Goal: Task Accomplishment & Management: Complete application form

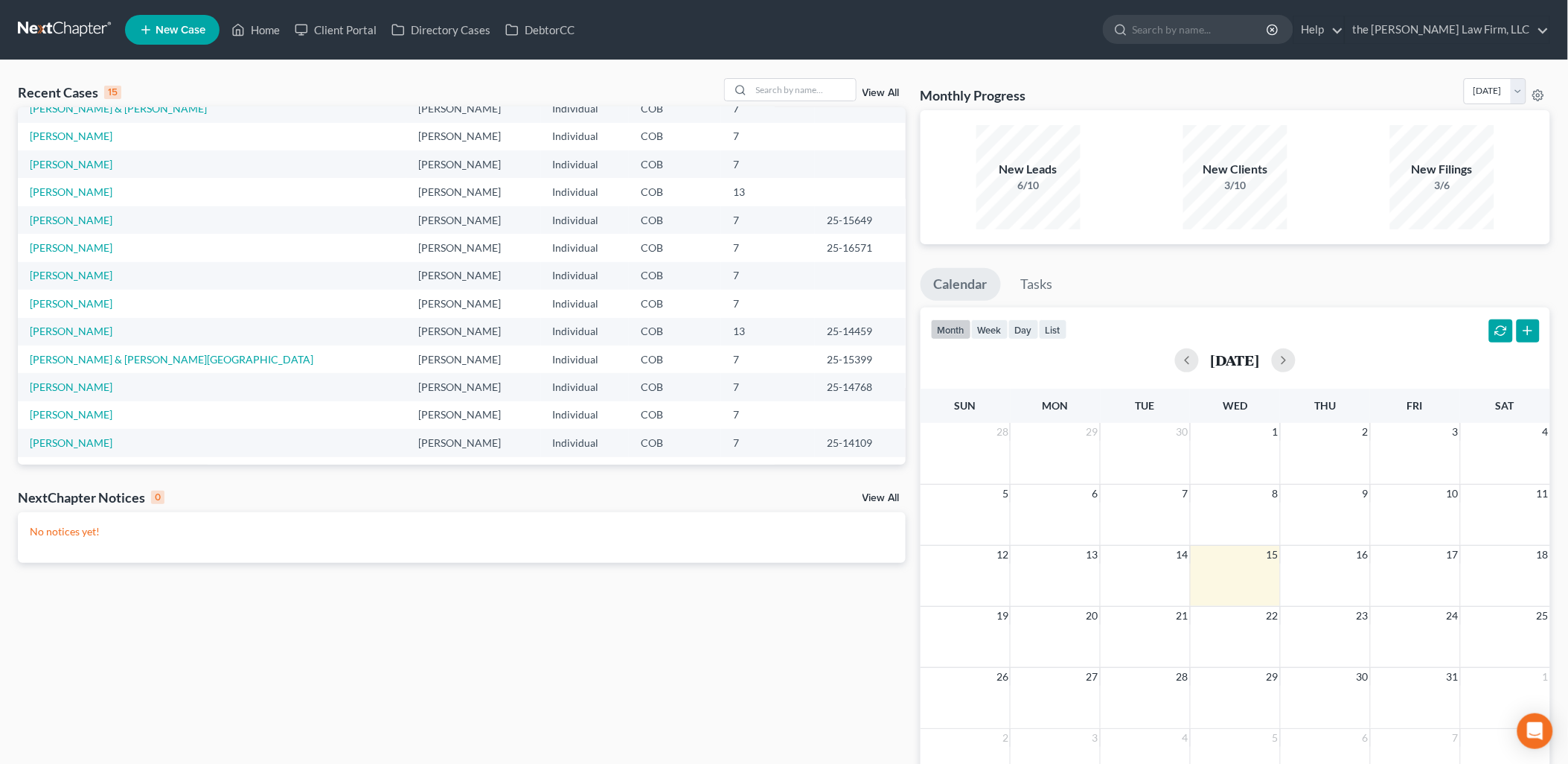
scroll to position [102, 0]
click at [56, 403] on td "[PERSON_NAME]" at bounding box center [211, 413] width 388 height 28
click at [82, 406] on link "[PERSON_NAME]" at bounding box center [71, 412] width 83 height 13
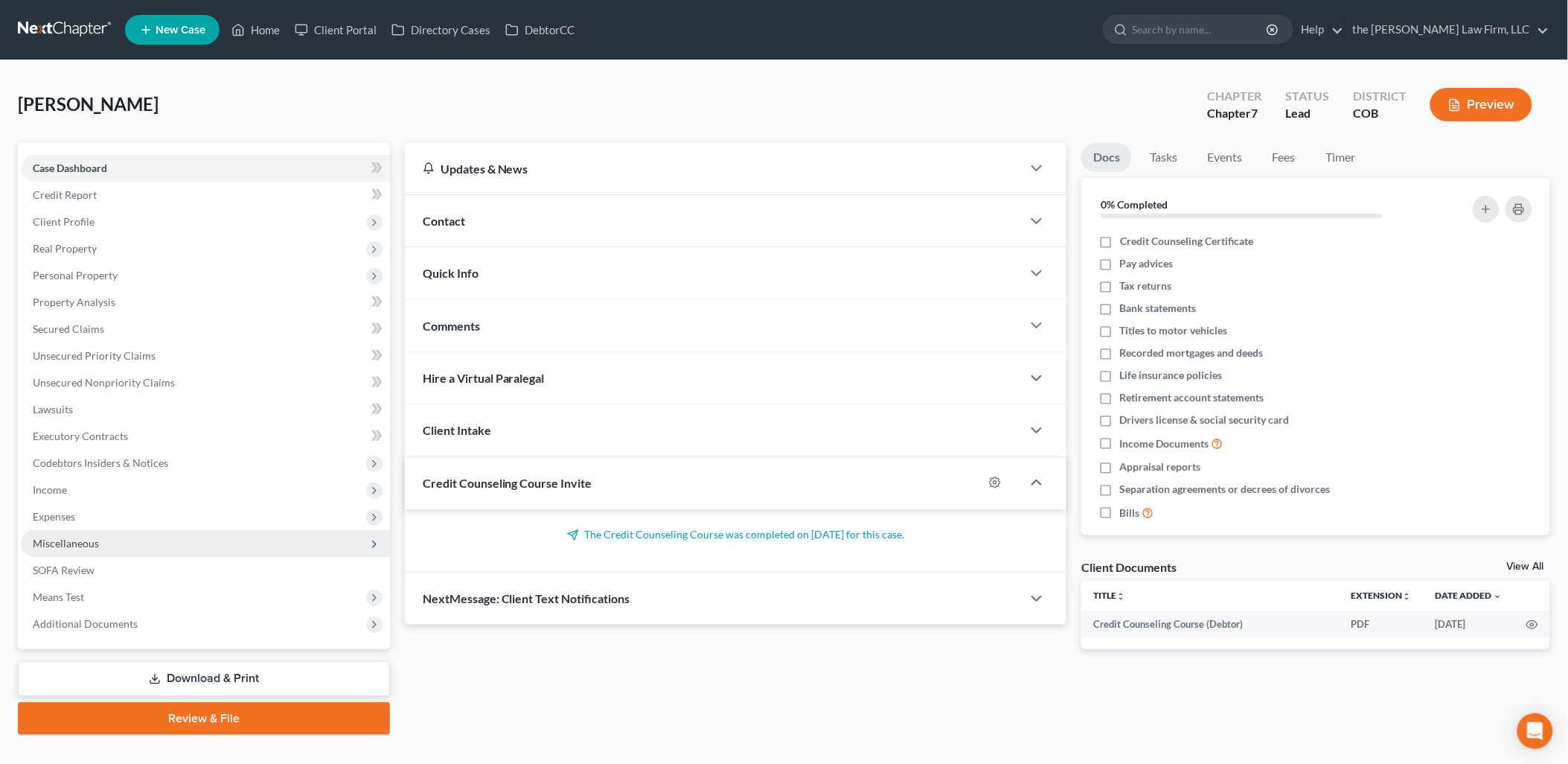
click at [76, 549] on span "Miscellaneous" at bounding box center [205, 543] width 369 height 27
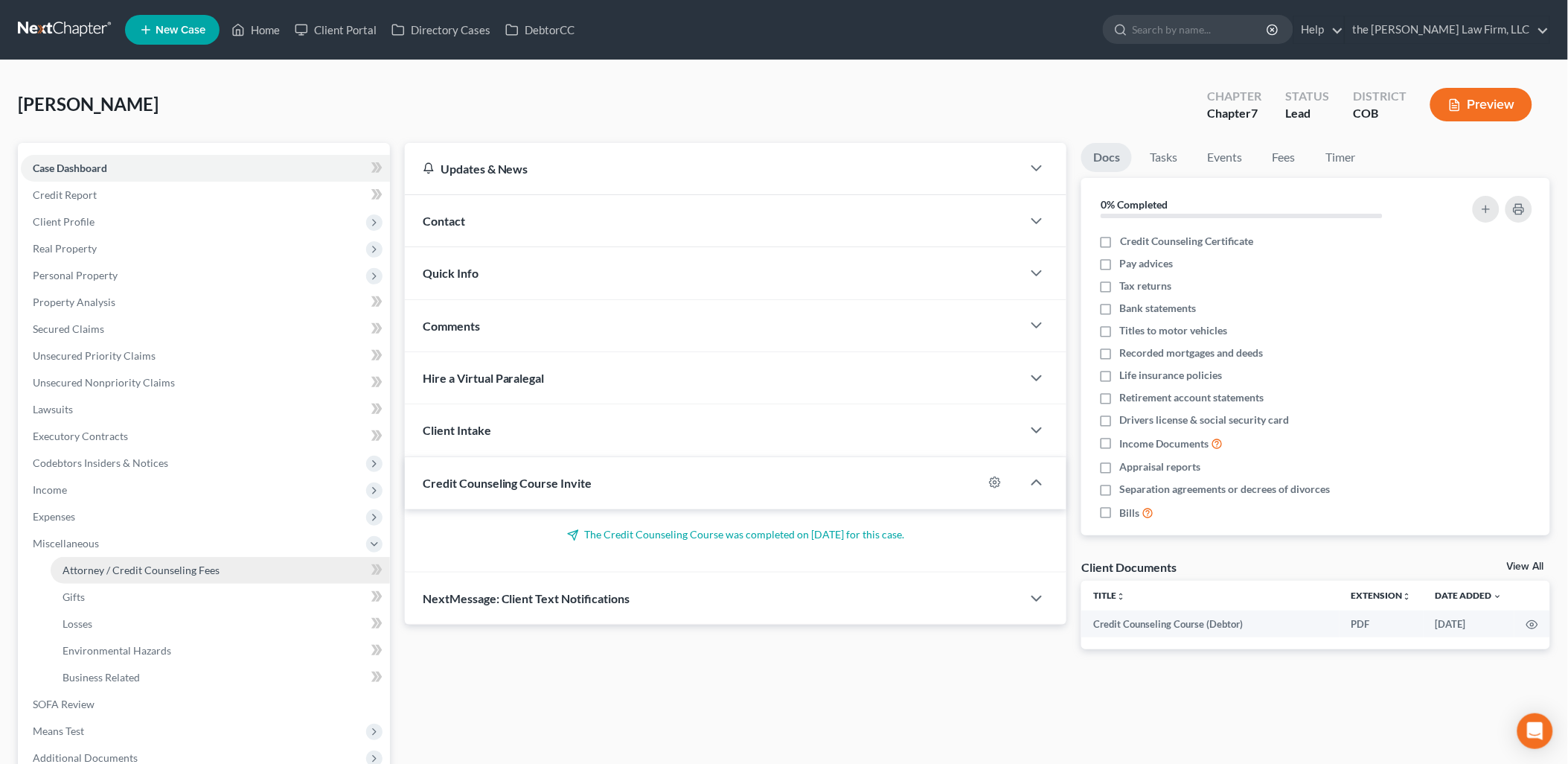
click at [87, 565] on span "Attorney / Credit Counseling Fees" at bounding box center [141, 570] width 157 height 13
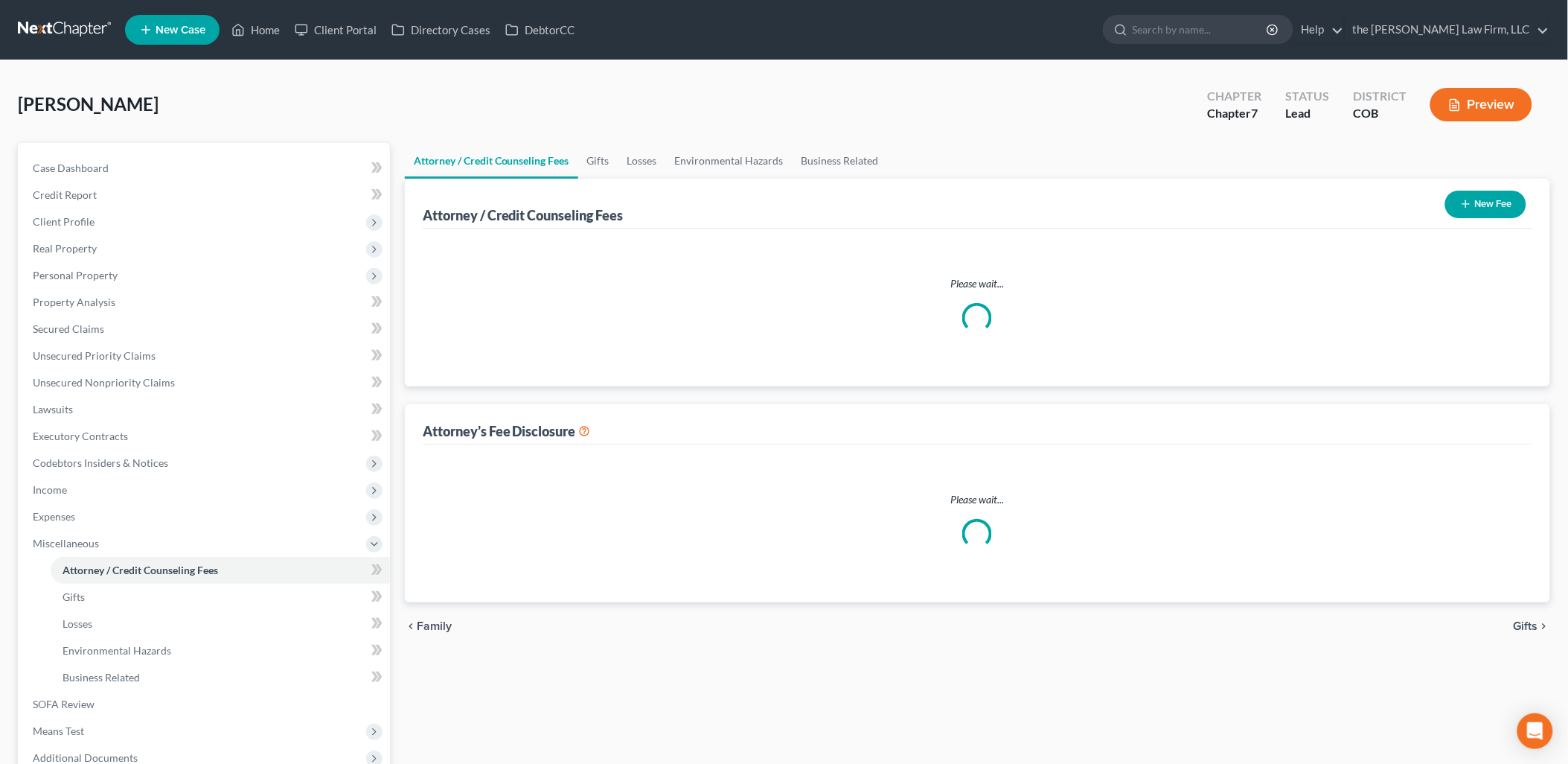
select select "0"
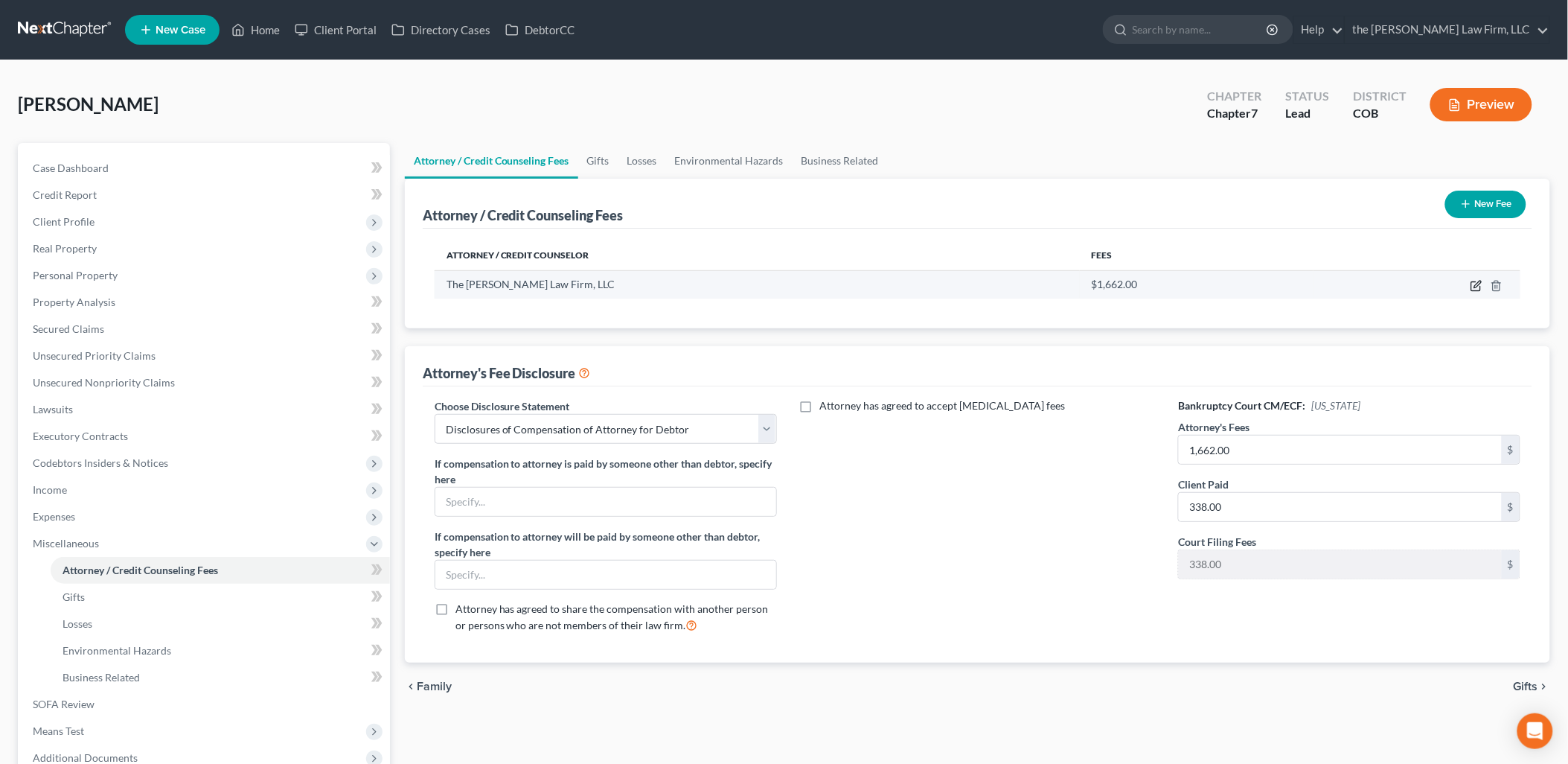
click at [1477, 285] on icon "button" at bounding box center [1476, 285] width 12 height 12
select select "5"
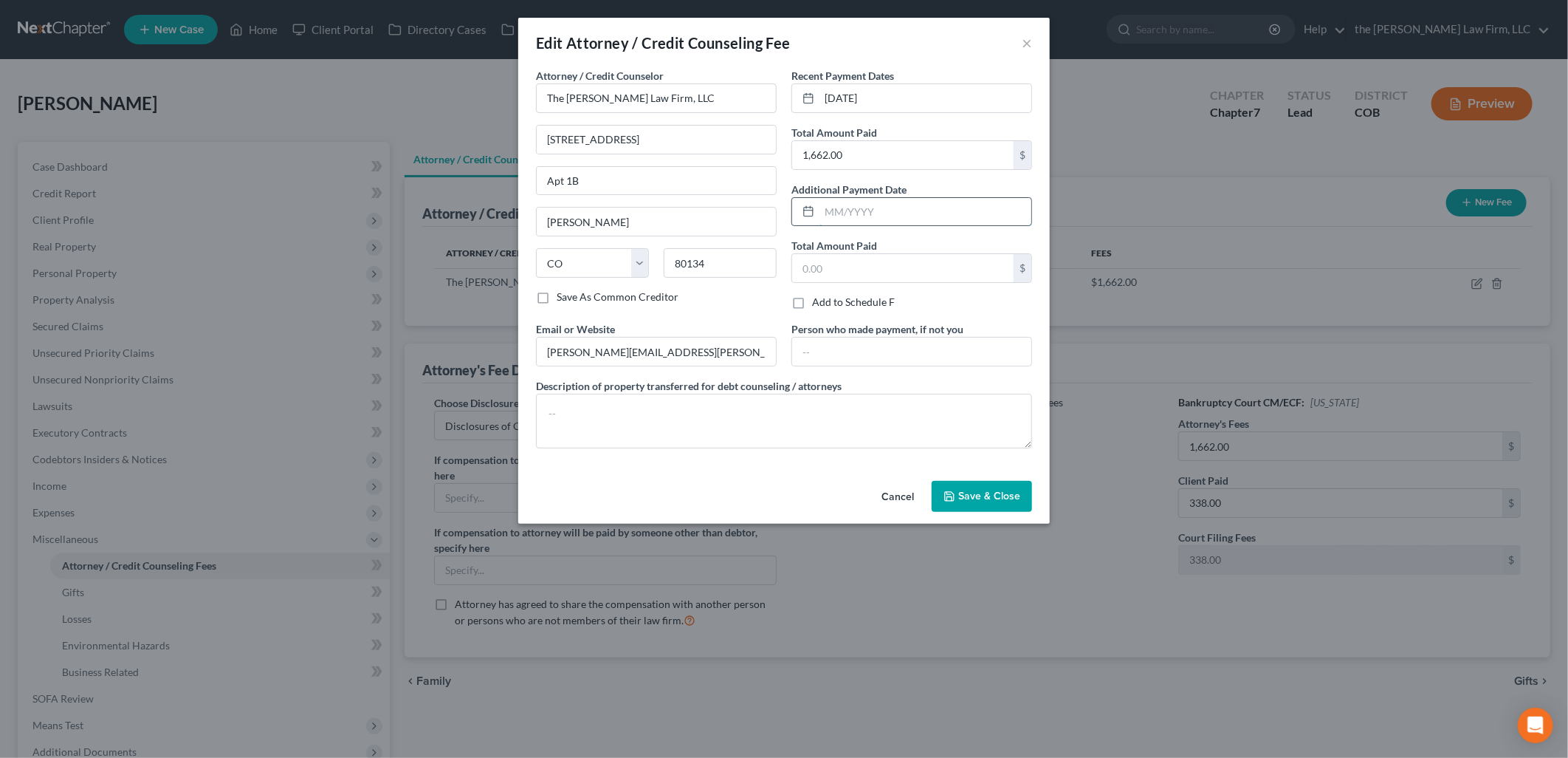
click at [902, 215] on input "text" at bounding box center [925, 212] width 212 height 28
type input "2,000"
click at [972, 502] on span "Save & Close" at bounding box center [989, 496] width 62 height 13
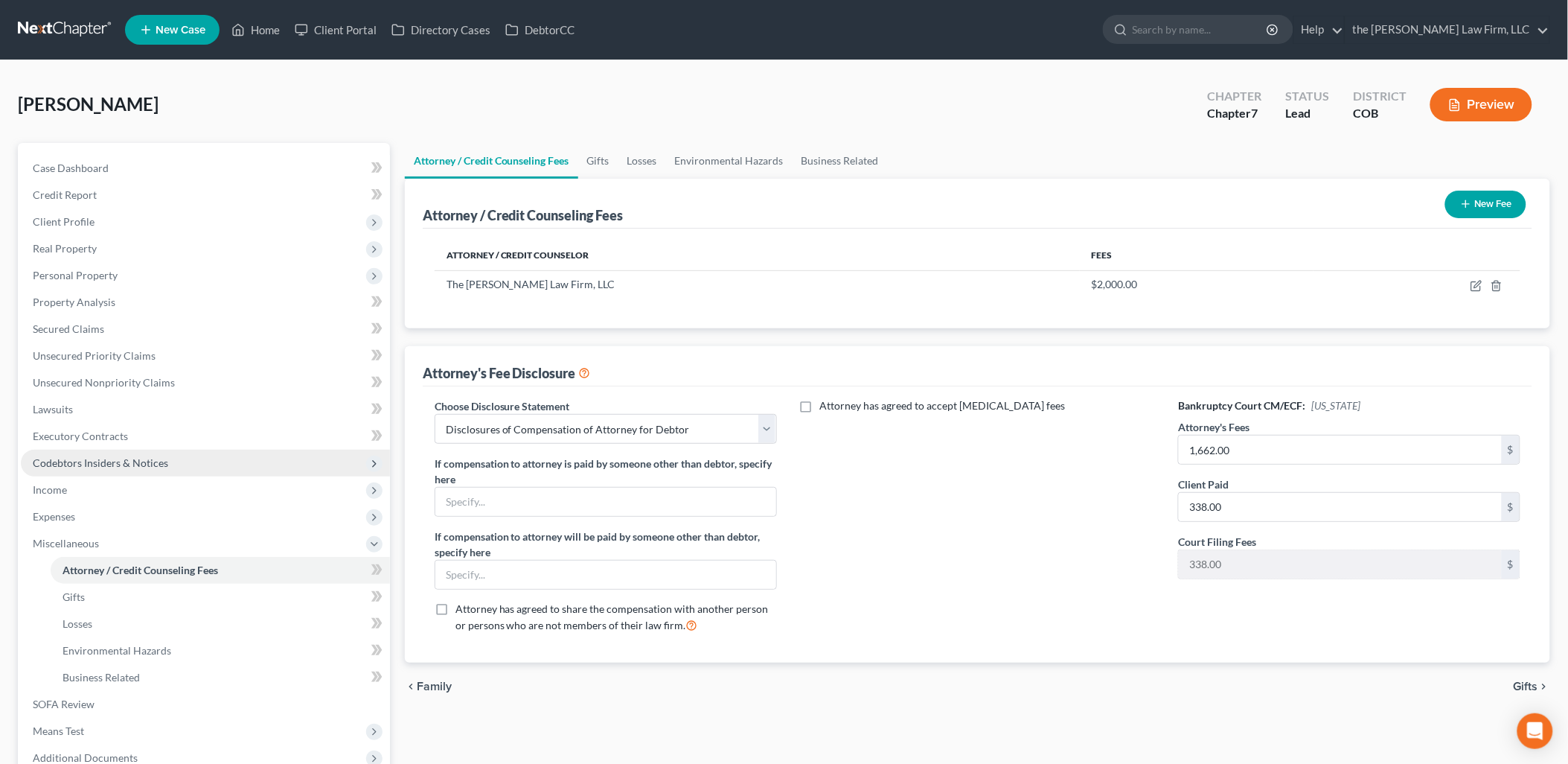
click at [43, 462] on span "Codebtors Insiders & Notices" at bounding box center [100, 463] width 135 height 13
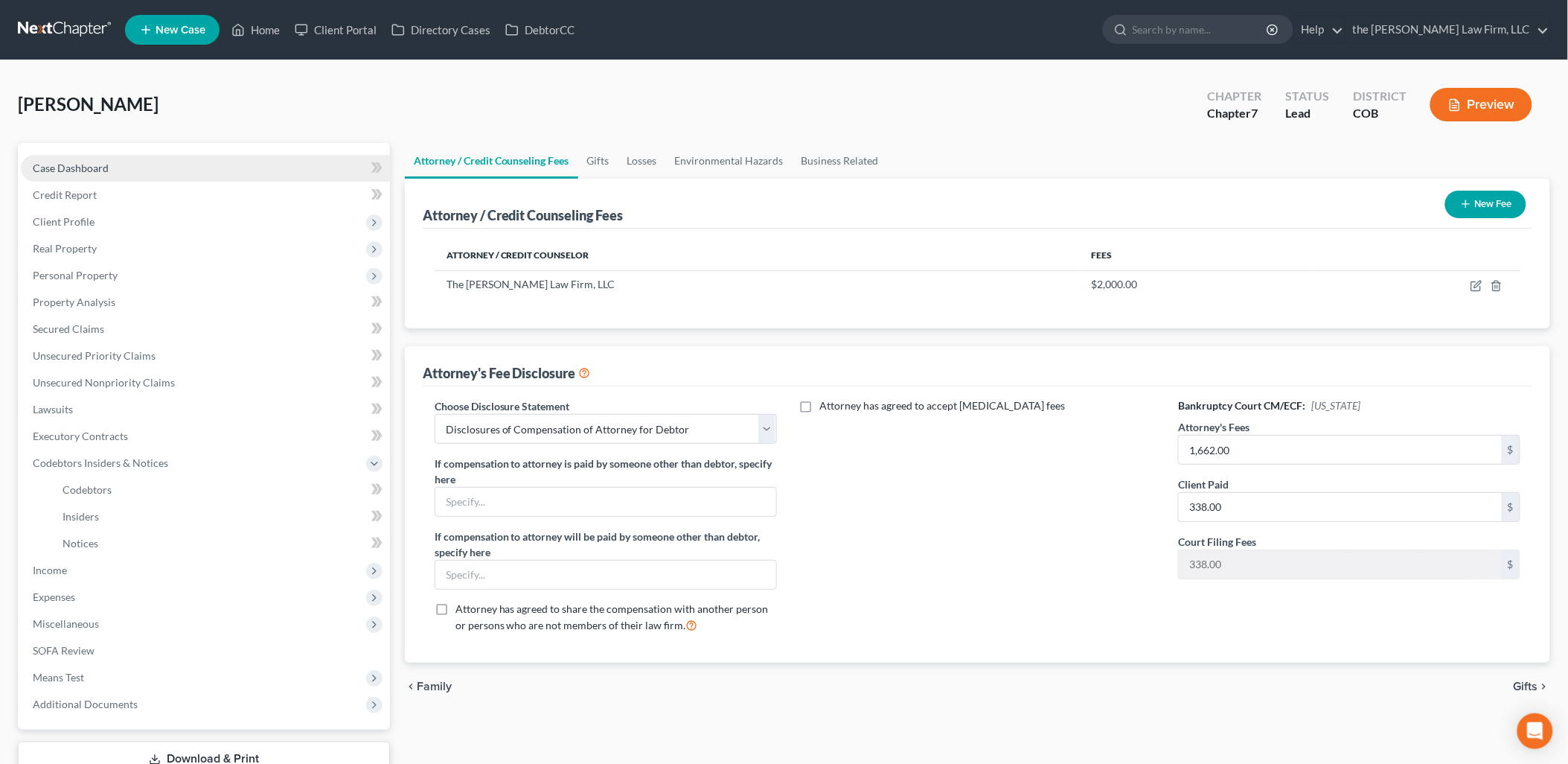
click at [76, 177] on link "Case Dashboard" at bounding box center [205, 168] width 369 height 27
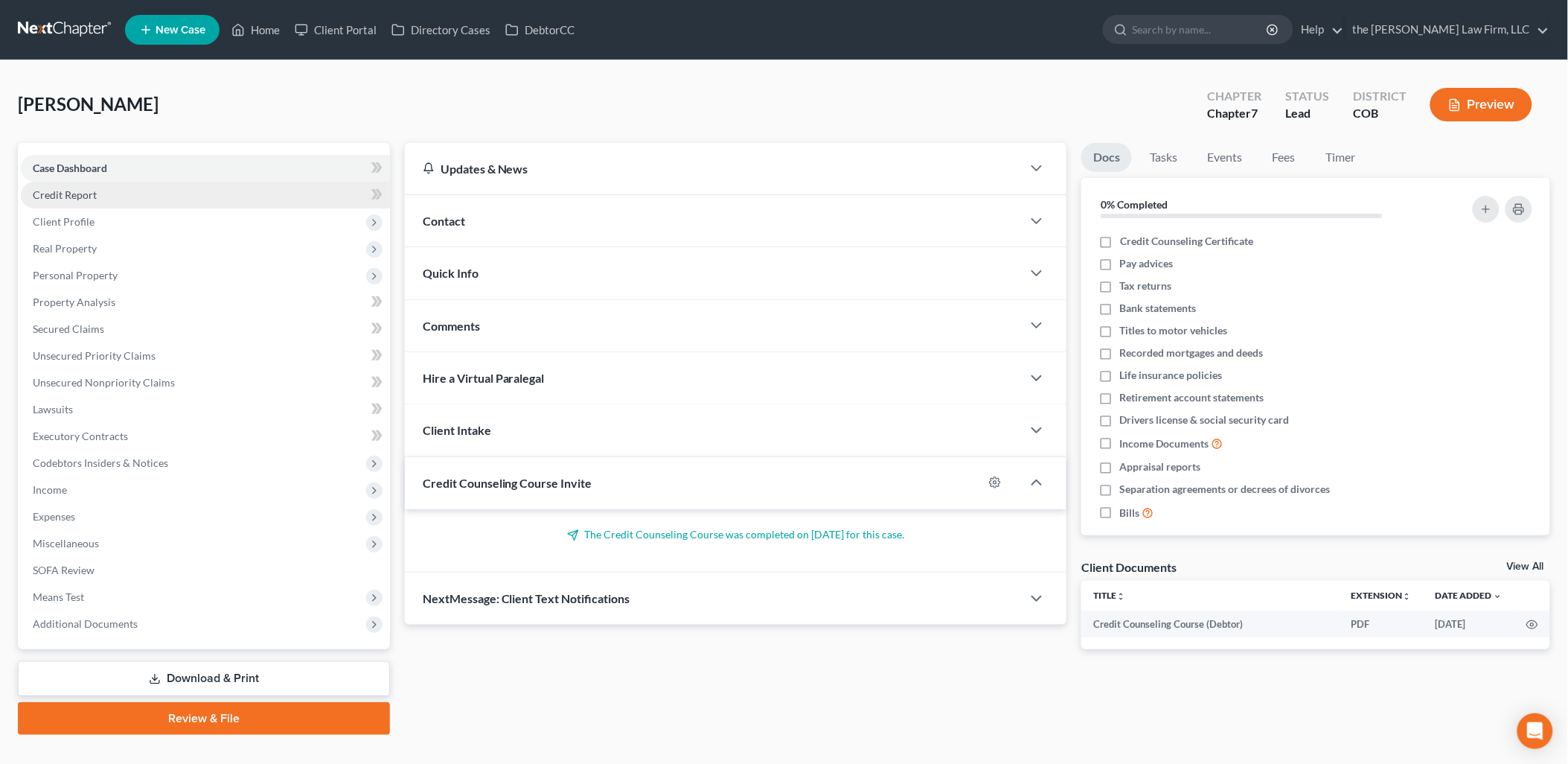
click at [80, 197] on span "Credit Report" at bounding box center [64, 195] width 64 height 13
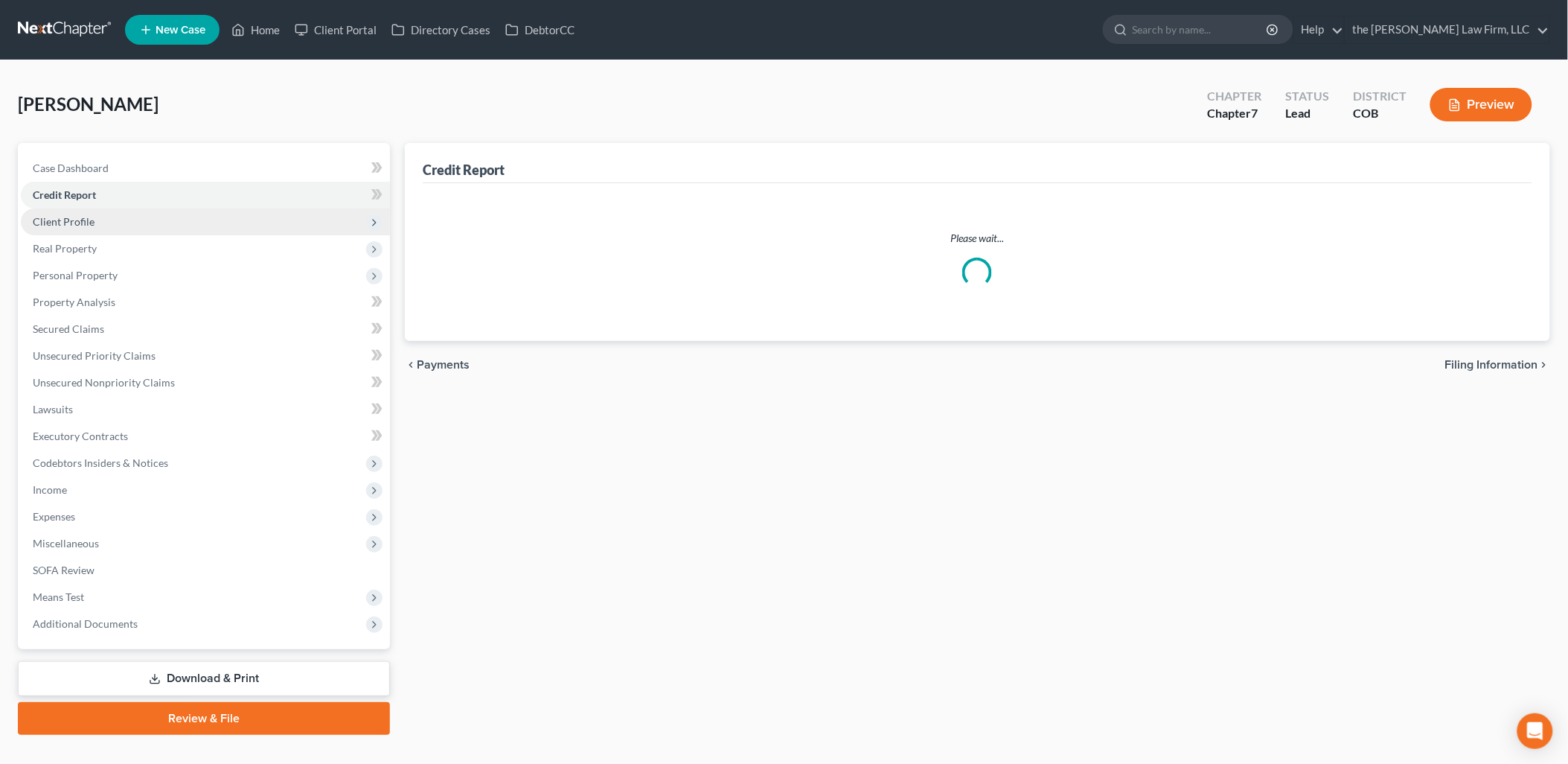
click at [87, 216] on span "Client Profile" at bounding box center [63, 222] width 61 height 13
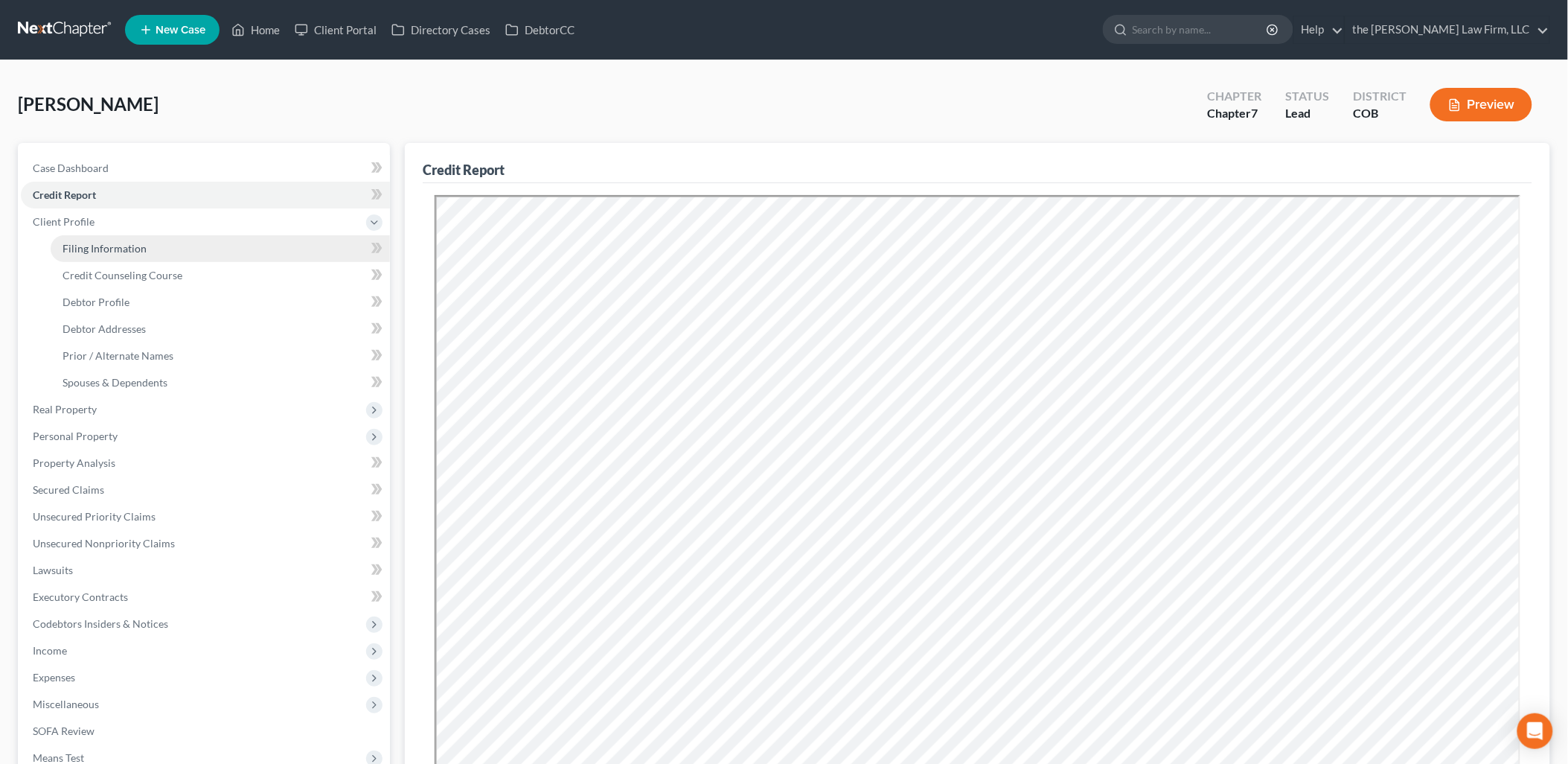
click at [76, 242] on span "Filing Information" at bounding box center [104, 249] width 84 height 13
select select "1"
select select "0"
select select "5"
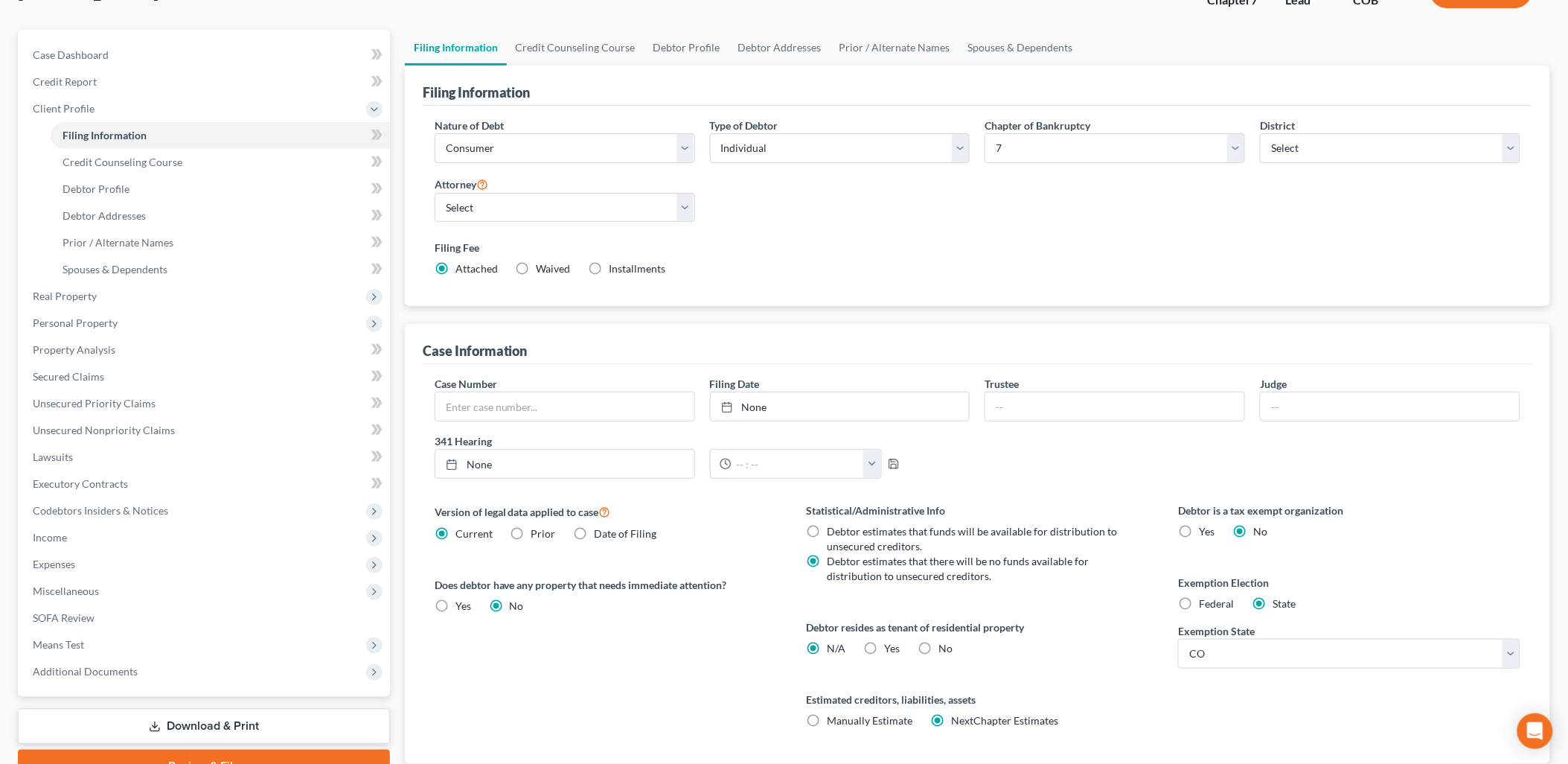
scroll to position [217, 0]
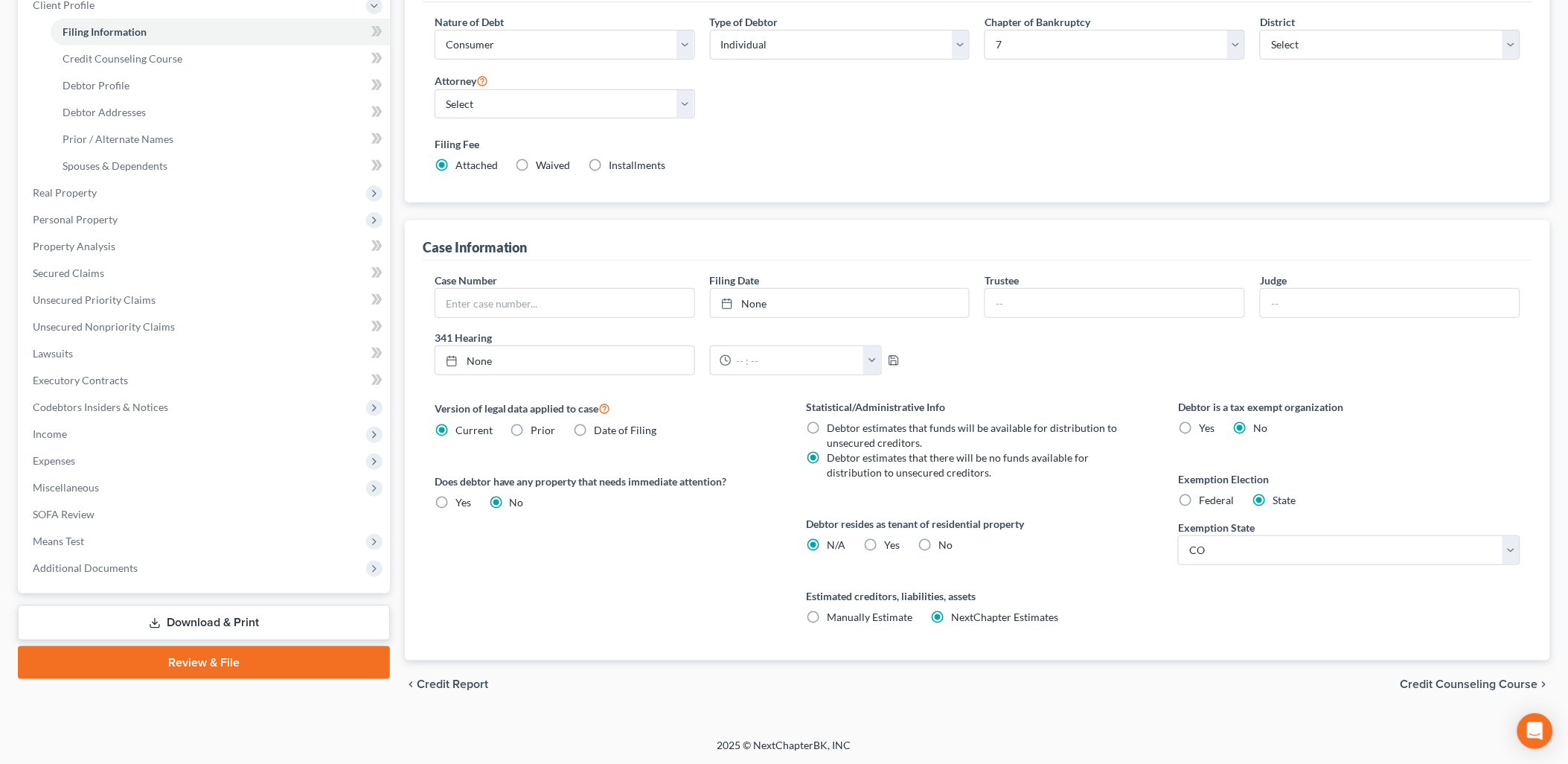
click at [939, 545] on label "No" at bounding box center [946, 545] width 14 height 15
click at [945, 545] on input "No" at bounding box center [950, 542] width 9 height 9
radio input "true"
radio input "false"
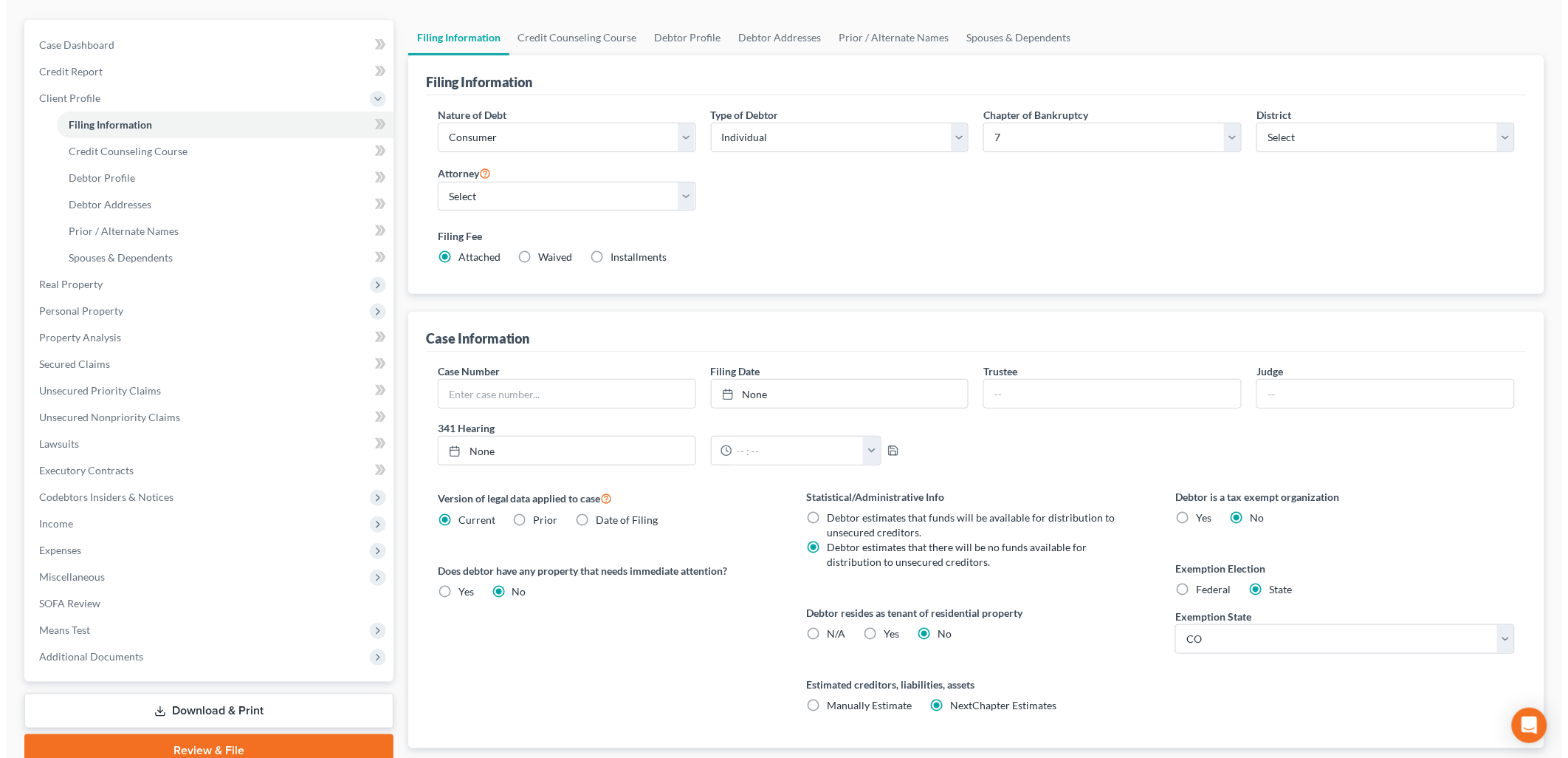
scroll to position [0, 0]
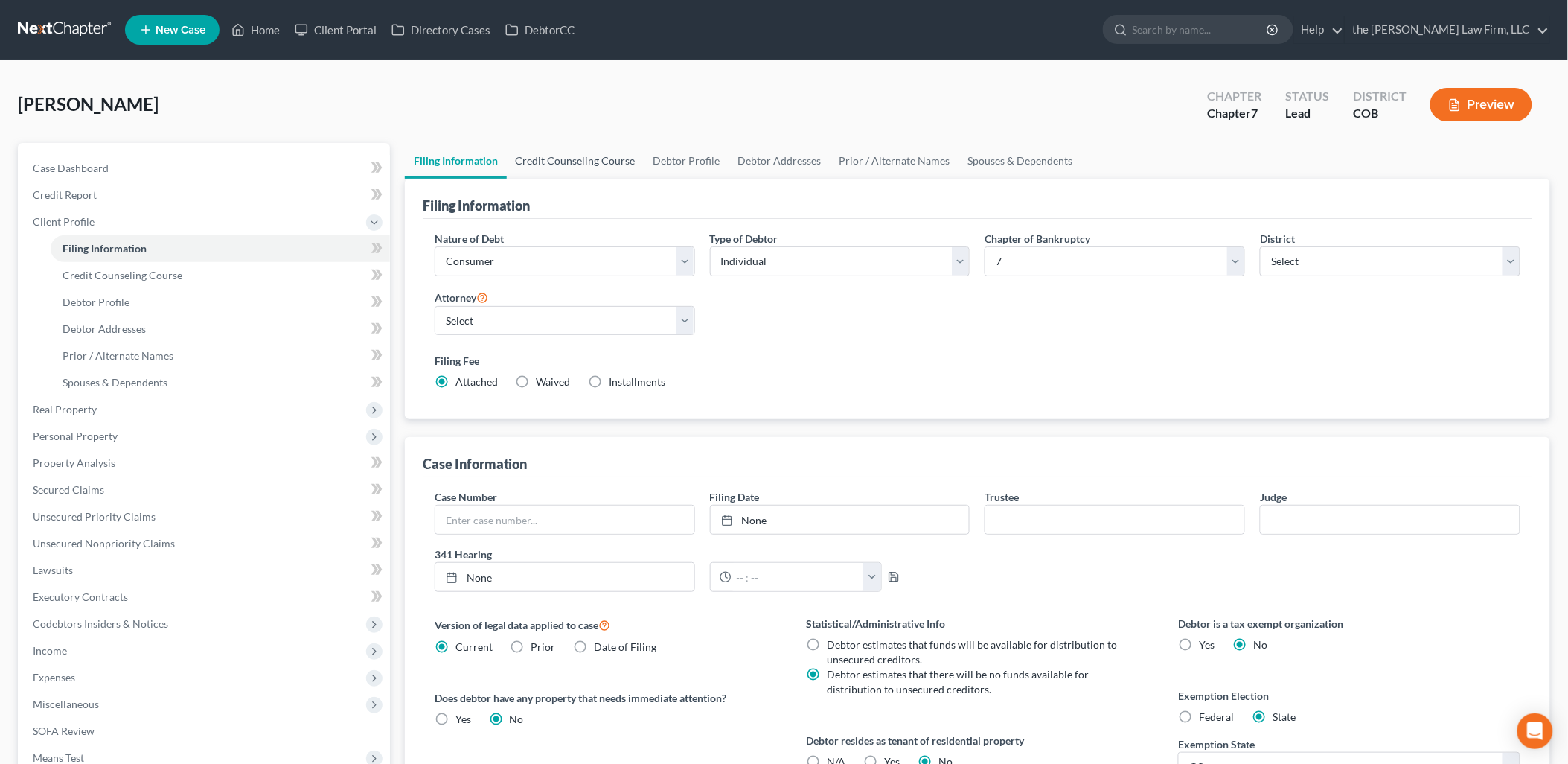
click at [570, 161] on link "Credit Counseling Course" at bounding box center [575, 160] width 138 height 35
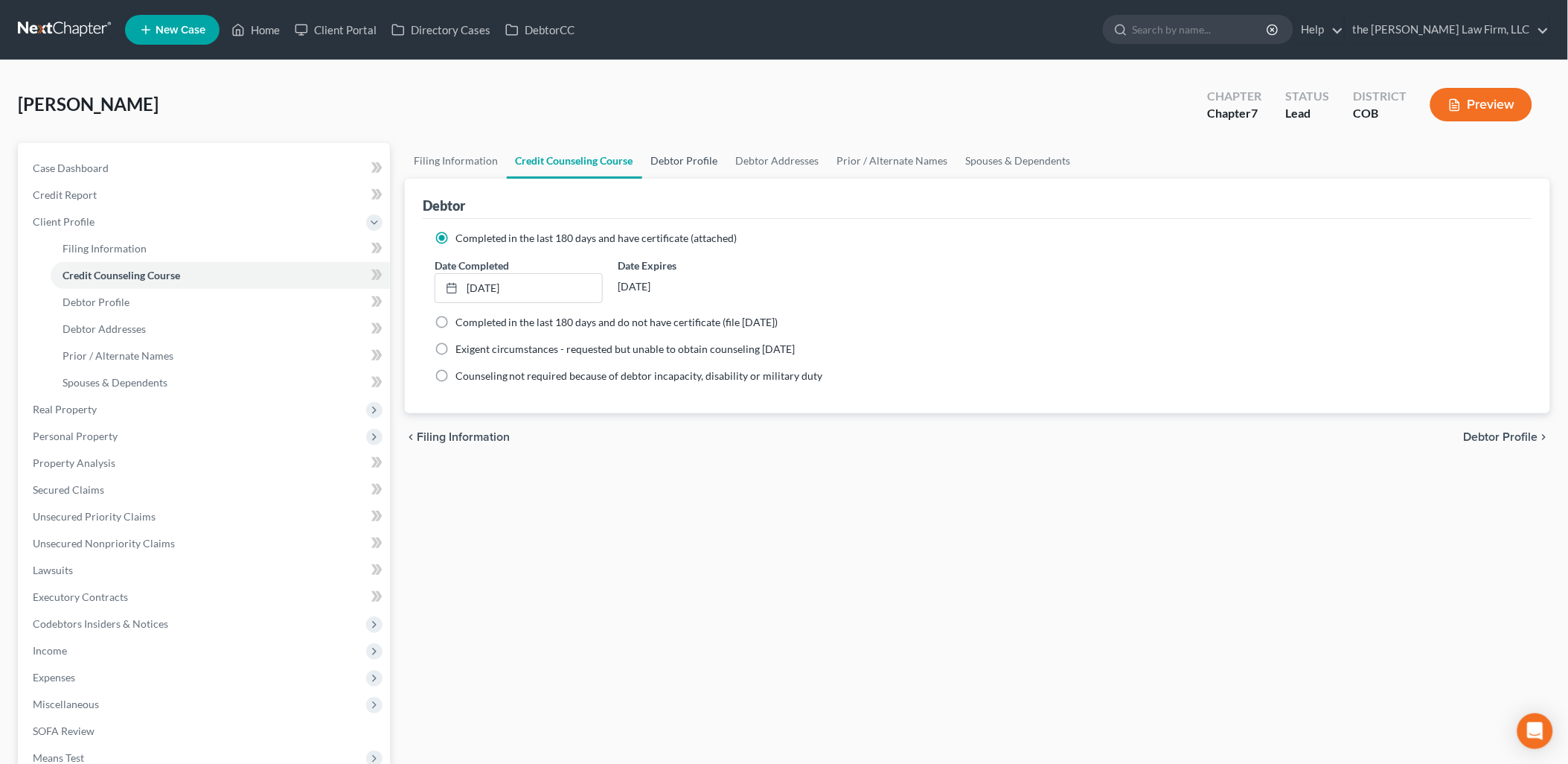
click at [657, 157] on link "Debtor Profile" at bounding box center [684, 160] width 85 height 35
select select "0"
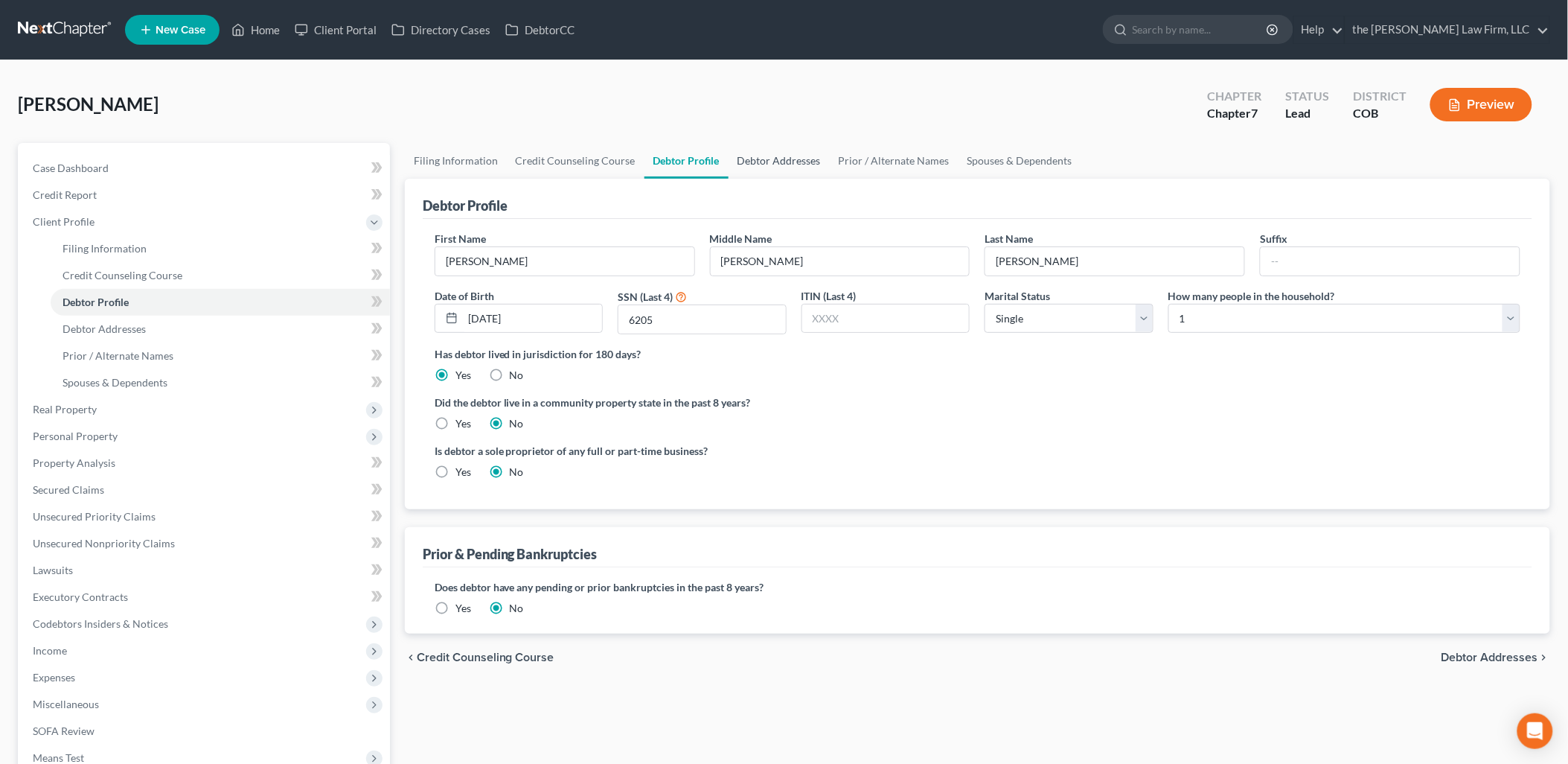
click at [752, 159] on link "Debtor Addresses" at bounding box center [778, 160] width 101 height 35
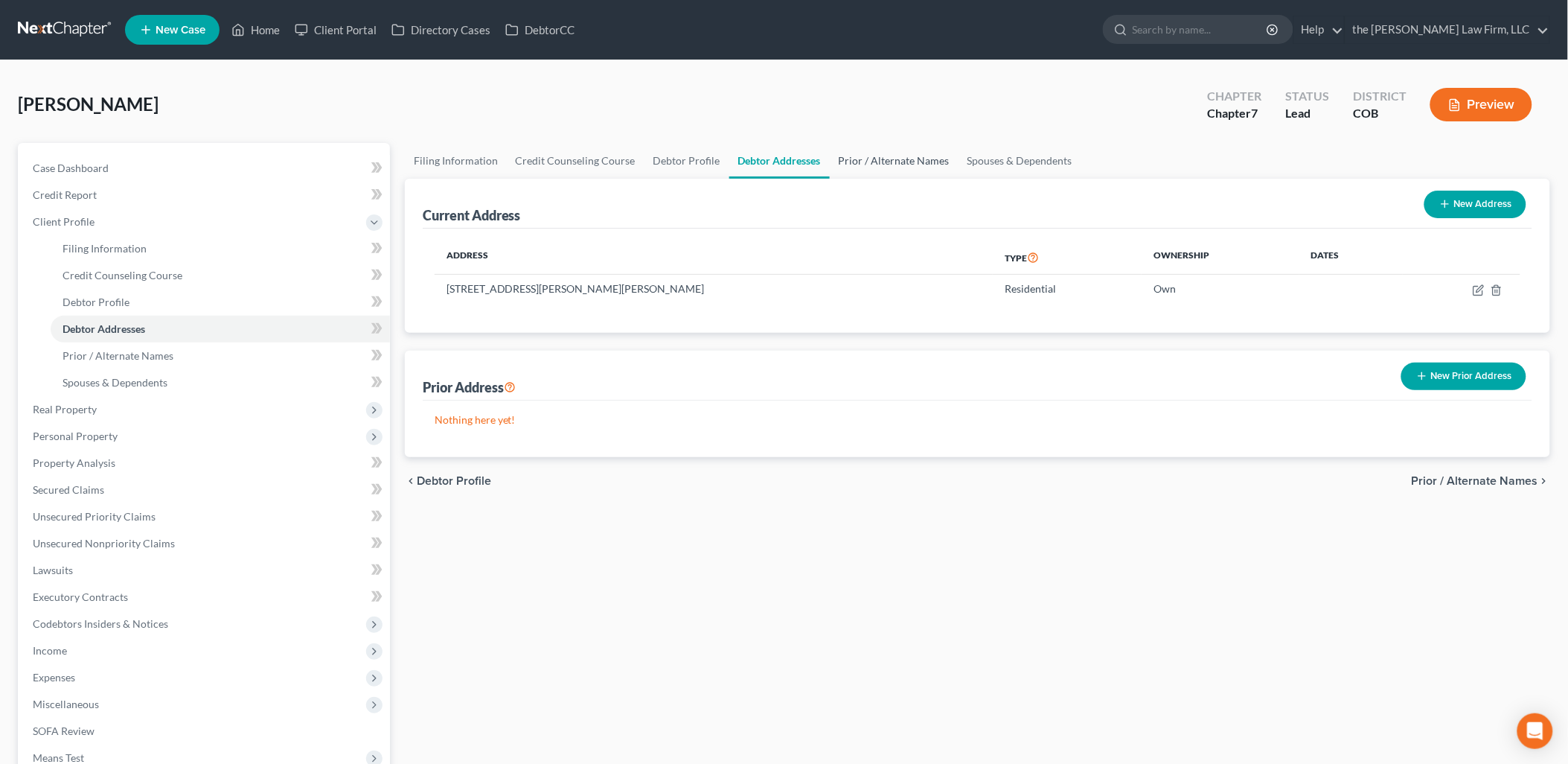
click at [899, 161] on link "Prior / Alternate Names" at bounding box center [894, 160] width 128 height 35
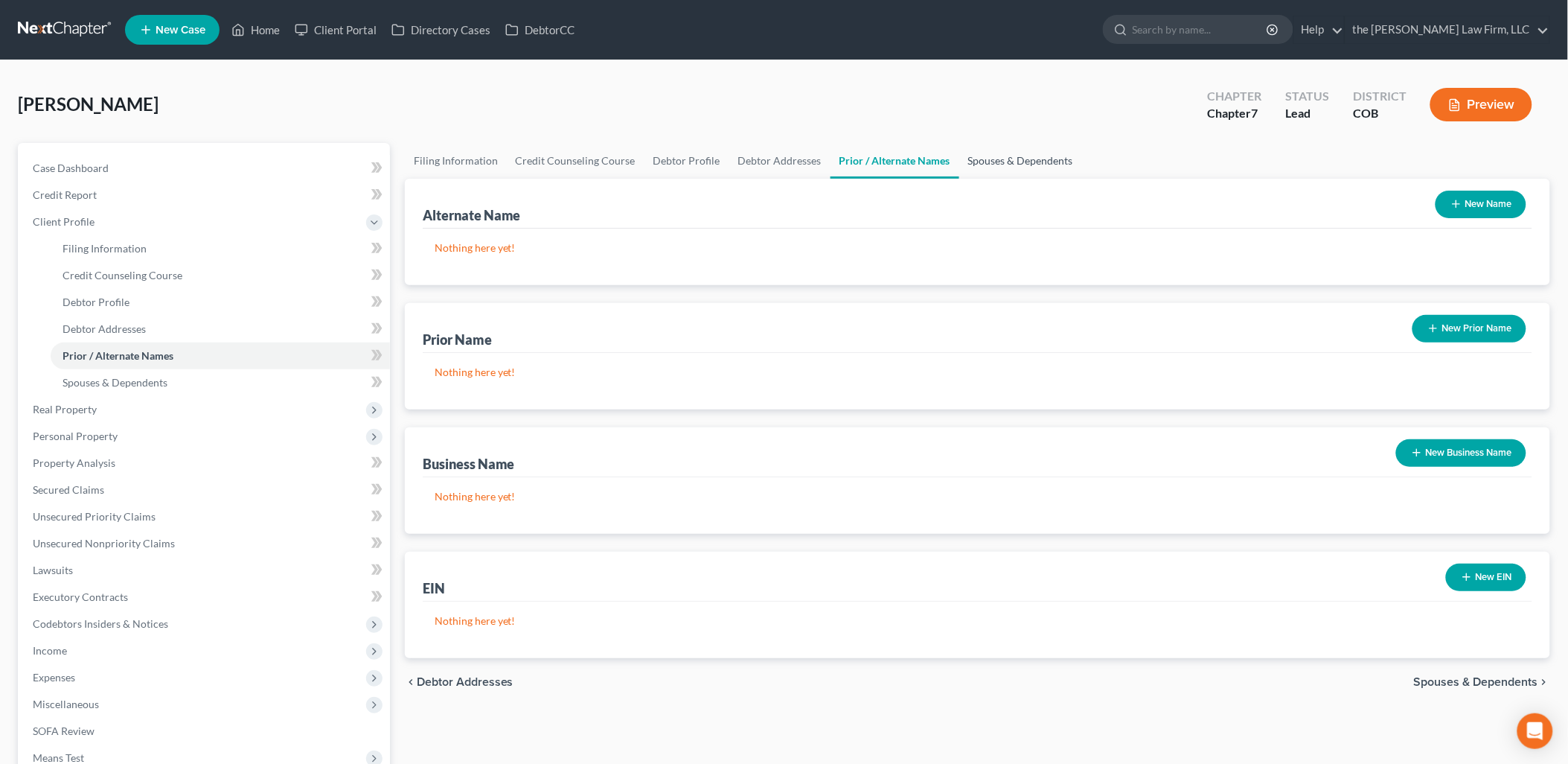
click at [991, 157] on link "Spouses & Dependents" at bounding box center [1021, 160] width 123 height 35
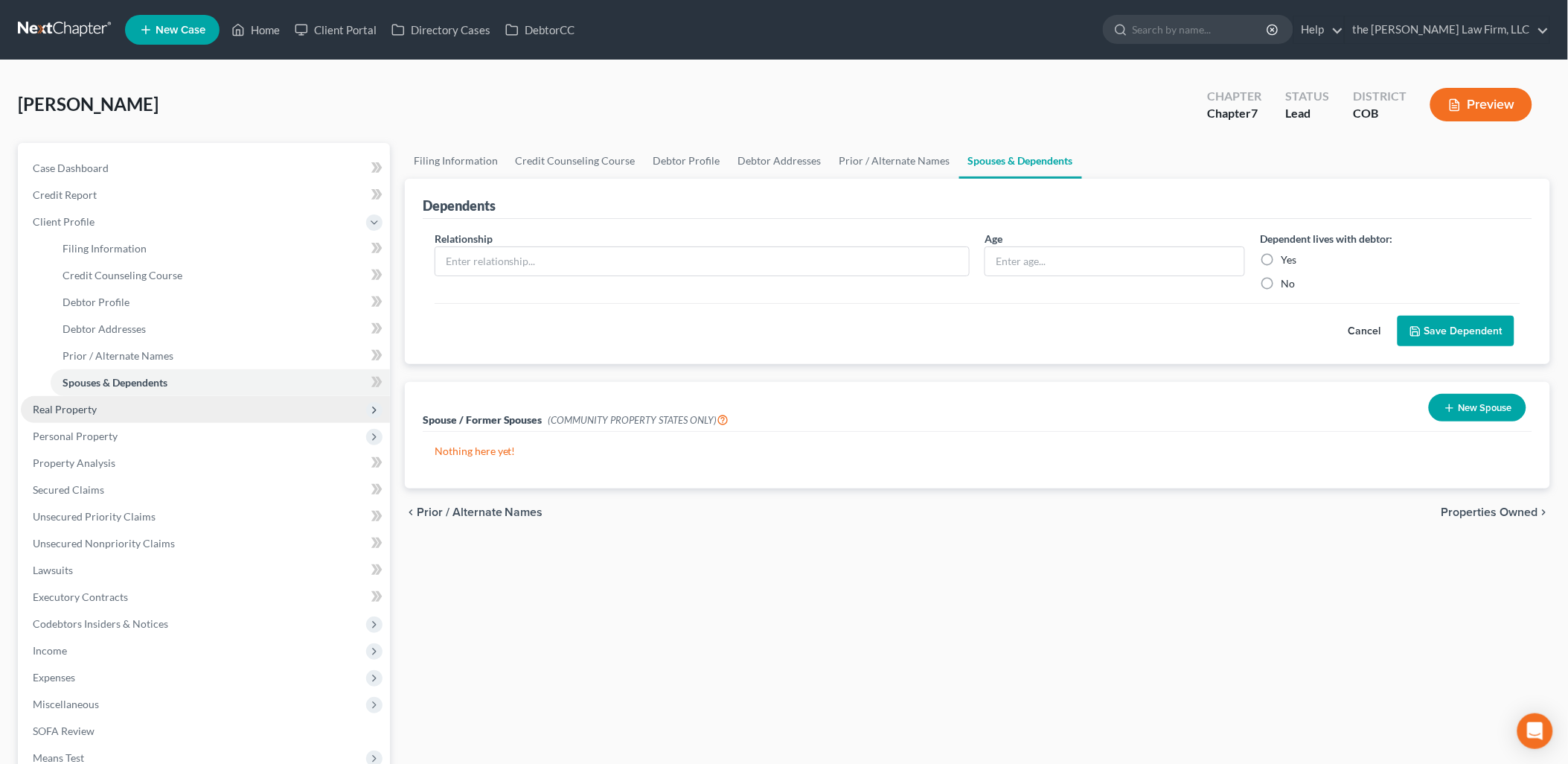
click at [89, 412] on span "Real Property" at bounding box center [64, 409] width 64 height 13
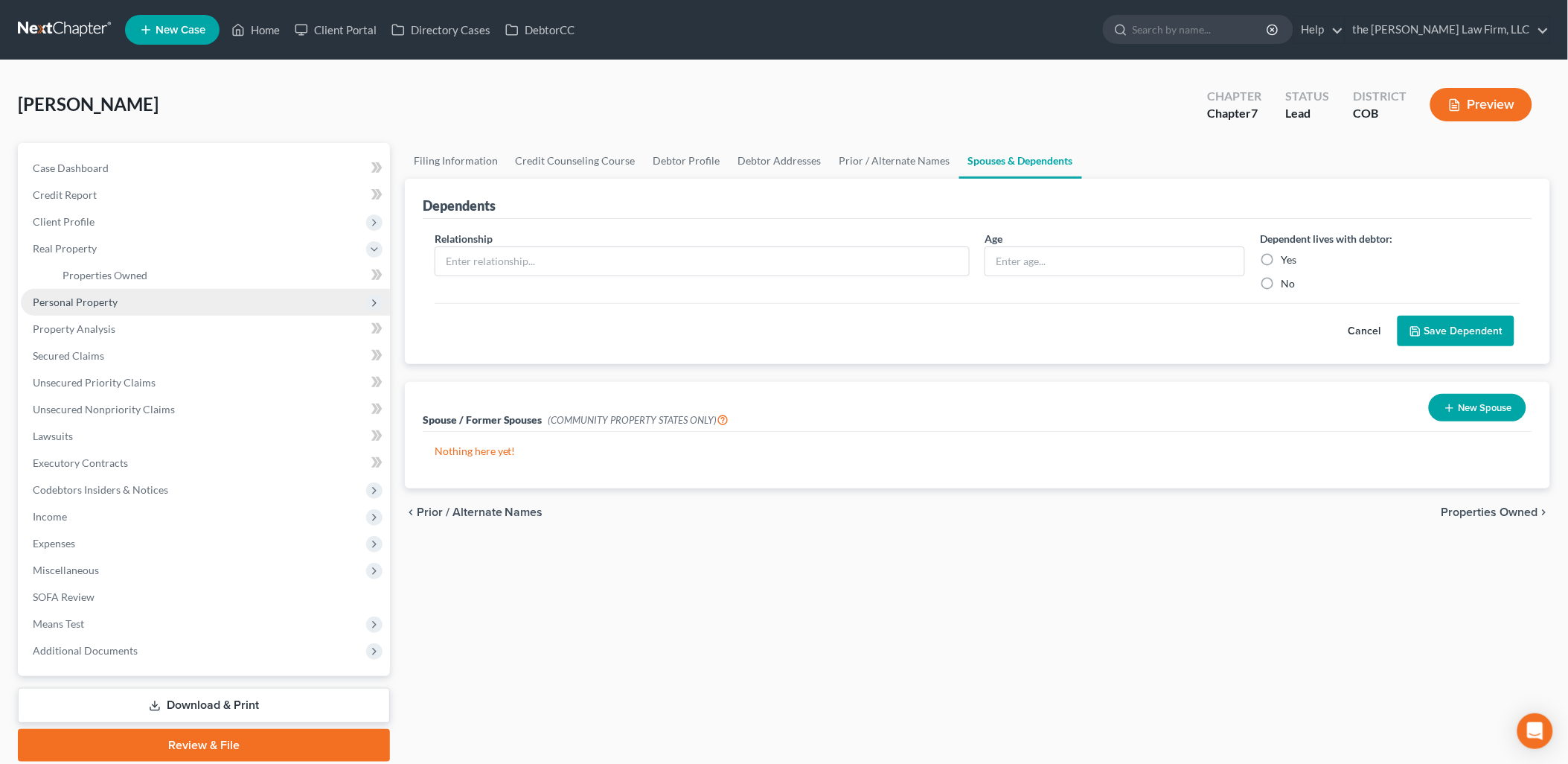
click at [123, 293] on span "Personal Property" at bounding box center [205, 302] width 369 height 27
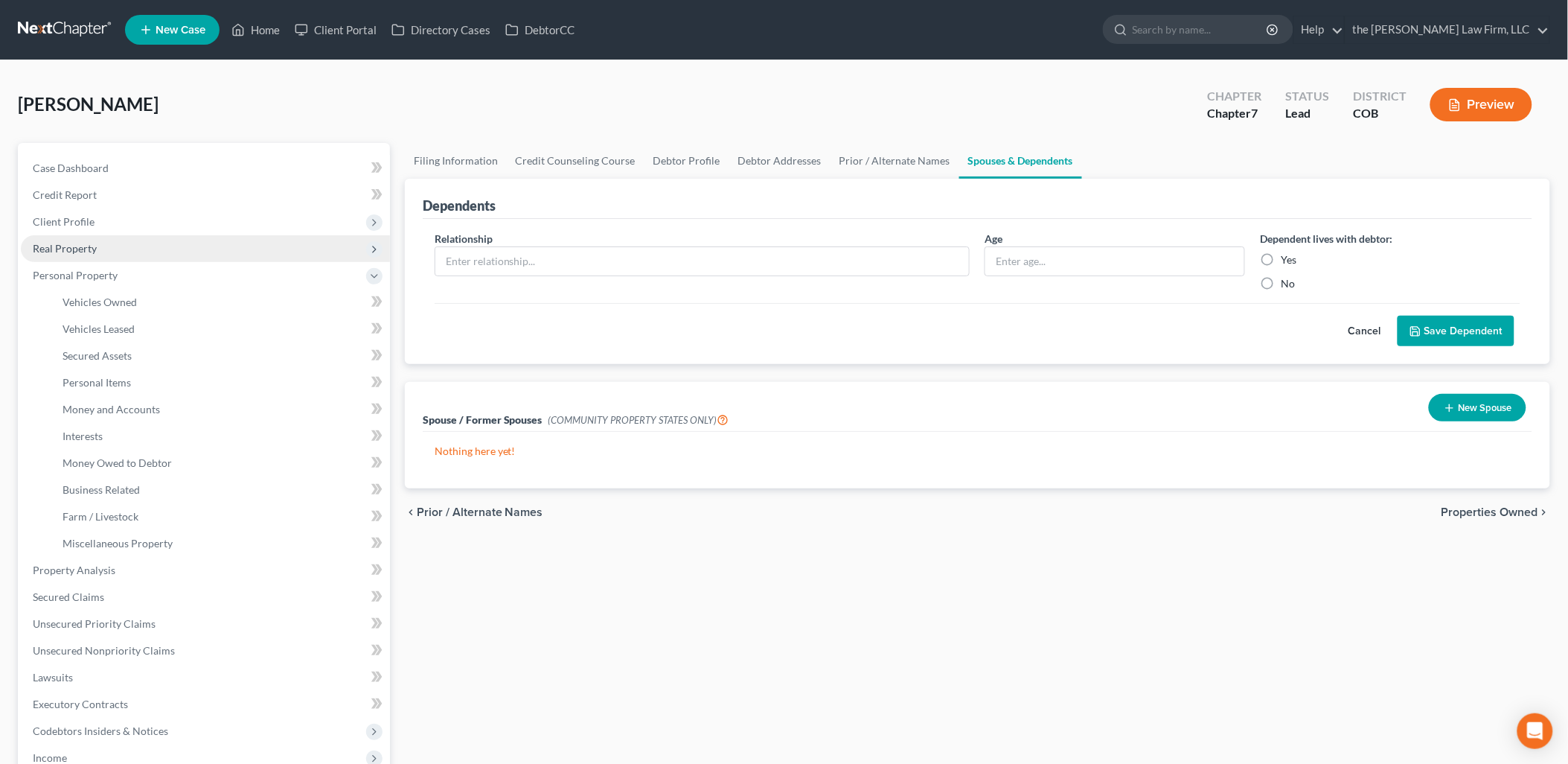
click at [86, 243] on span "Real Property" at bounding box center [64, 249] width 64 height 13
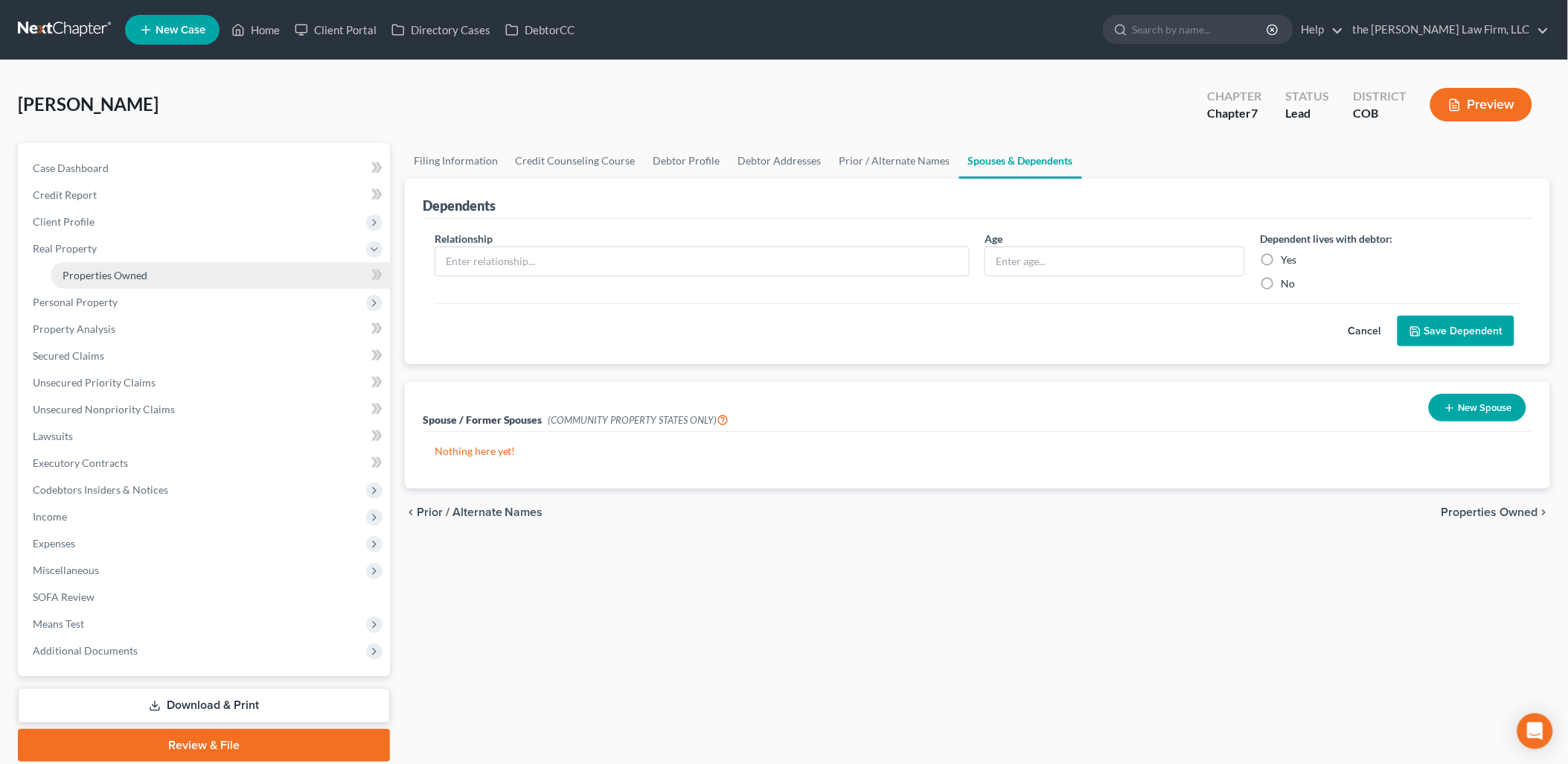
click at [102, 279] on span "Properties Owned" at bounding box center [104, 275] width 85 height 13
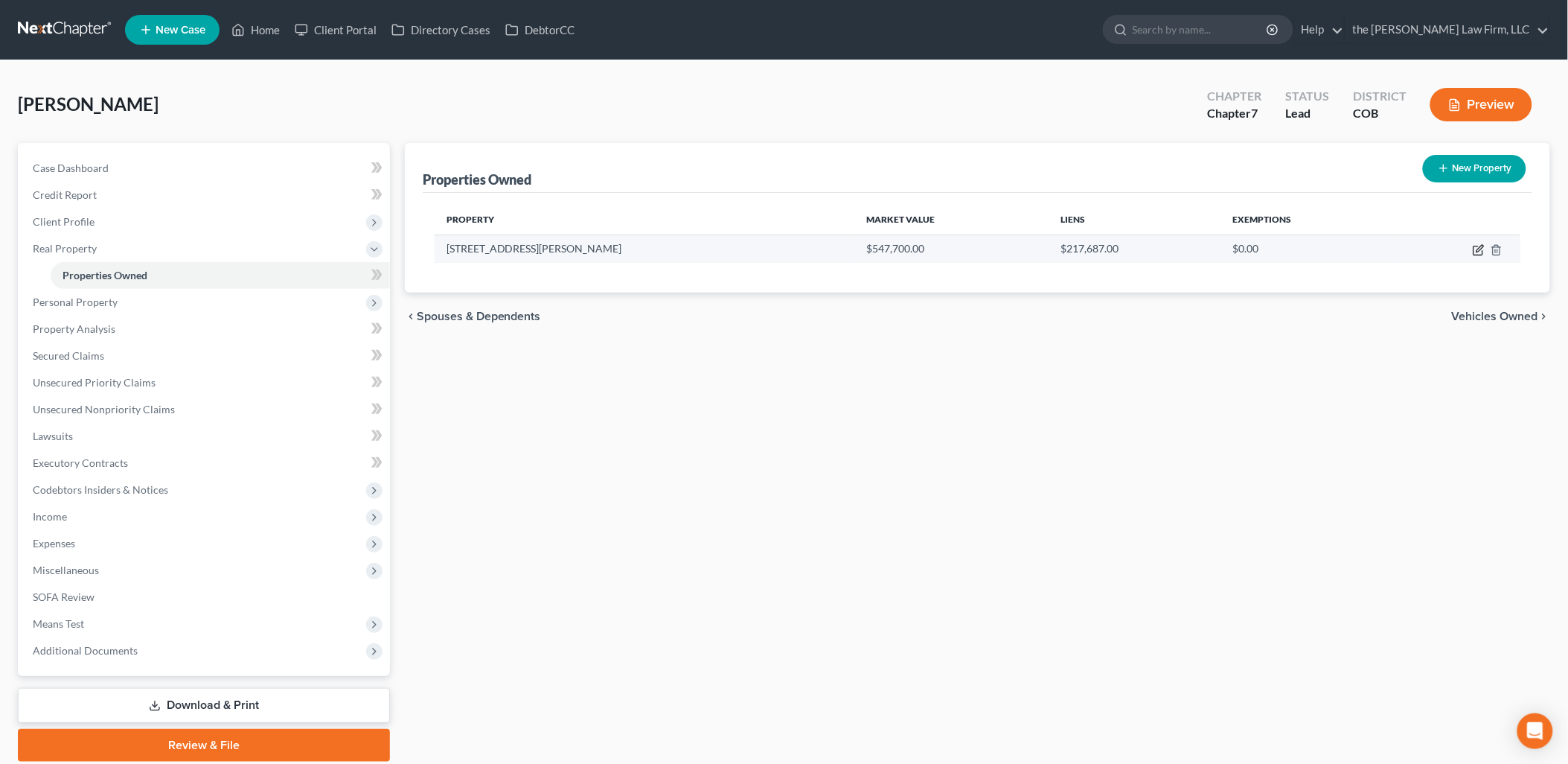
click at [1475, 244] on icon "button" at bounding box center [1479, 250] width 12 height 12
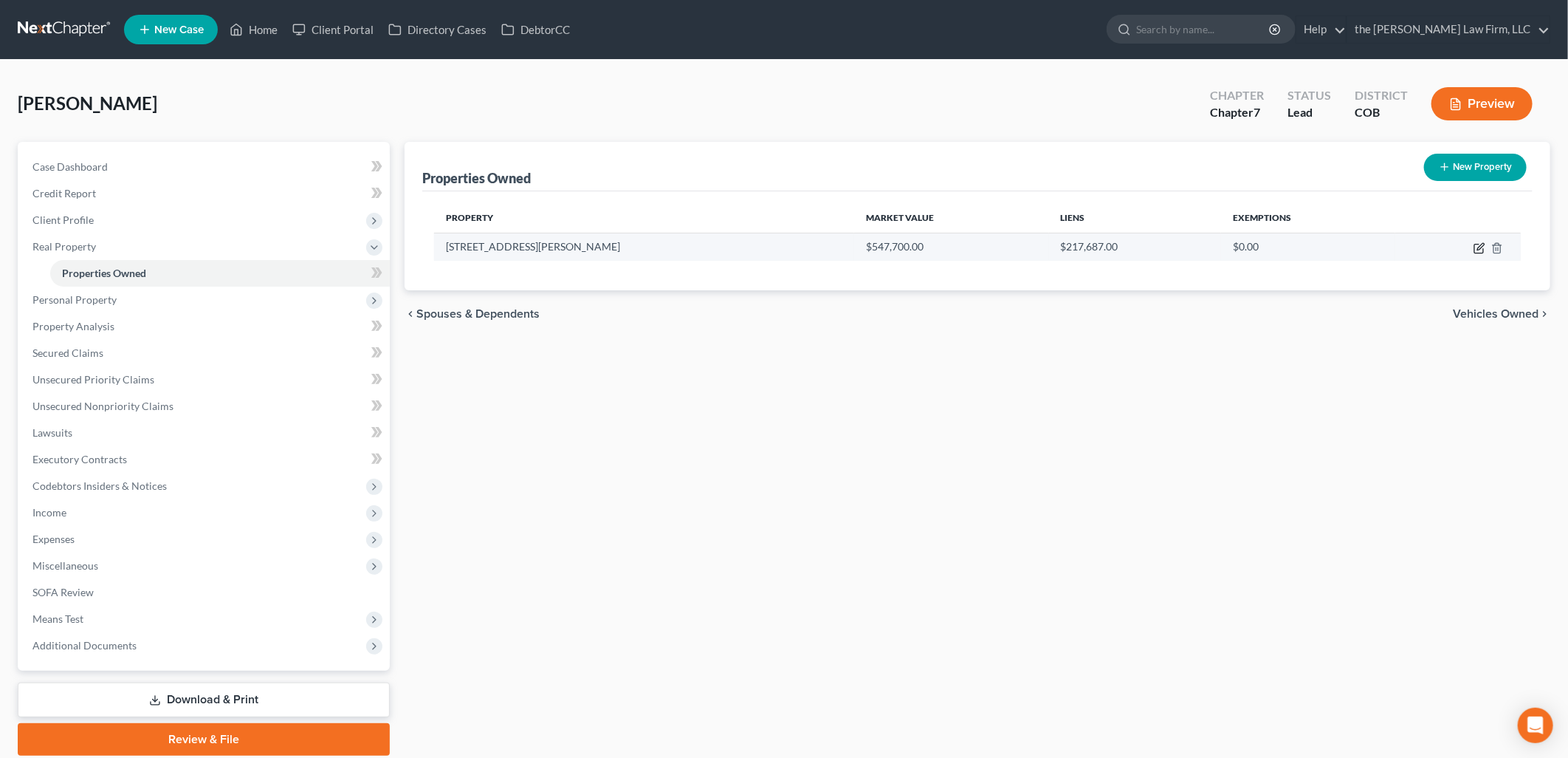
select select "5"
select select "18"
select select "3"
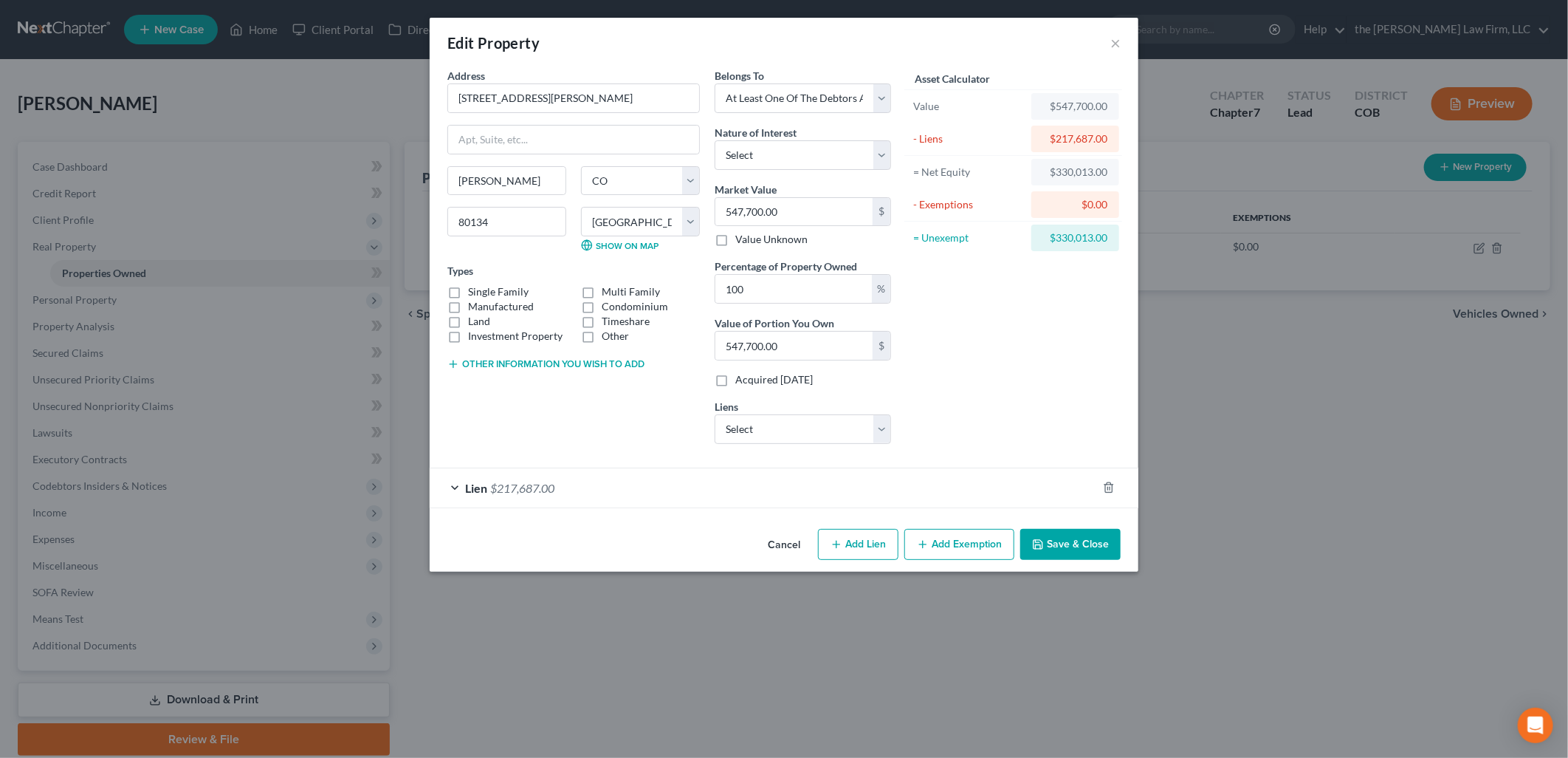
click at [973, 544] on button "Add Exemption" at bounding box center [959, 544] width 110 height 31
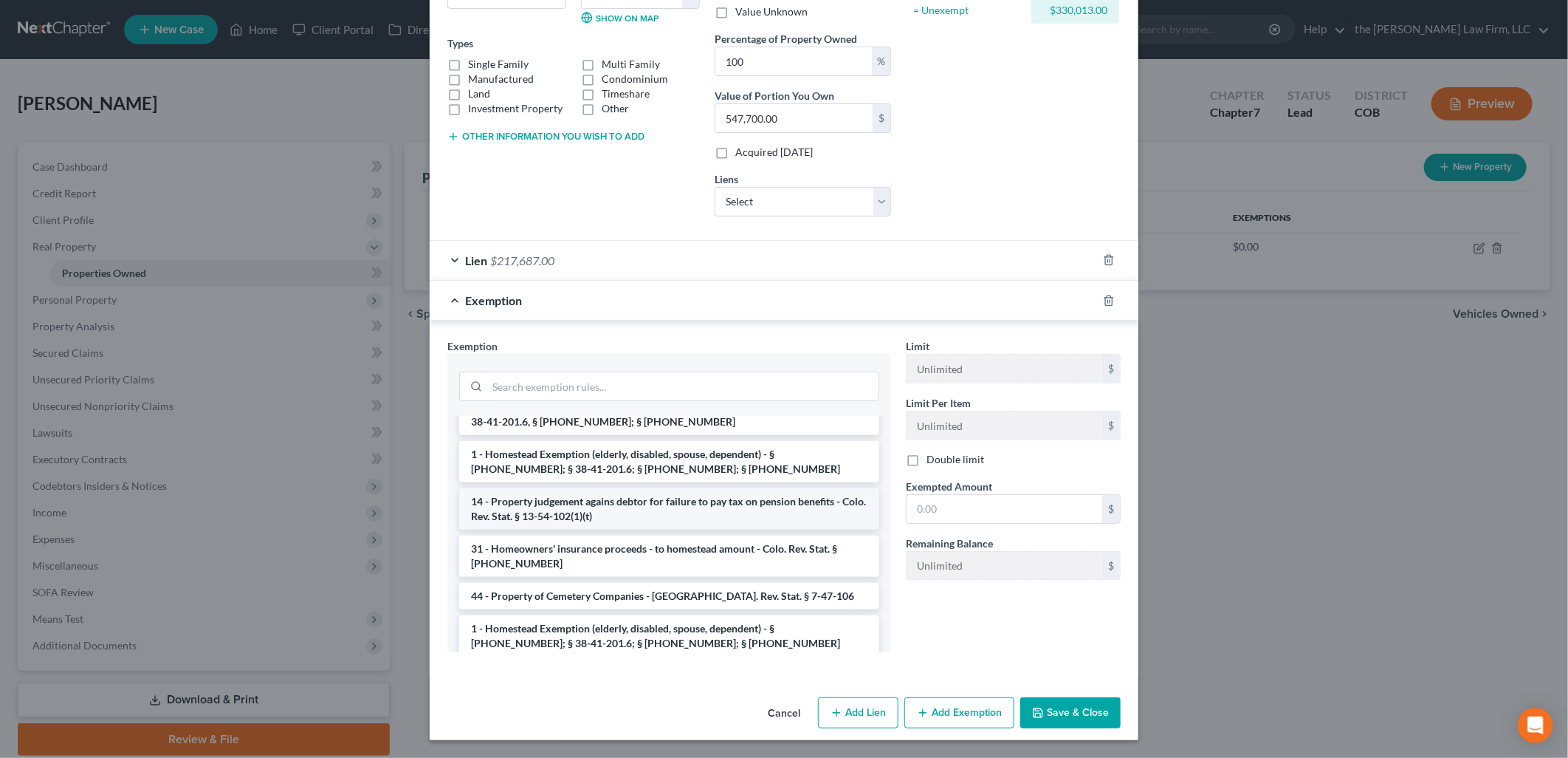
scroll to position [82, 0]
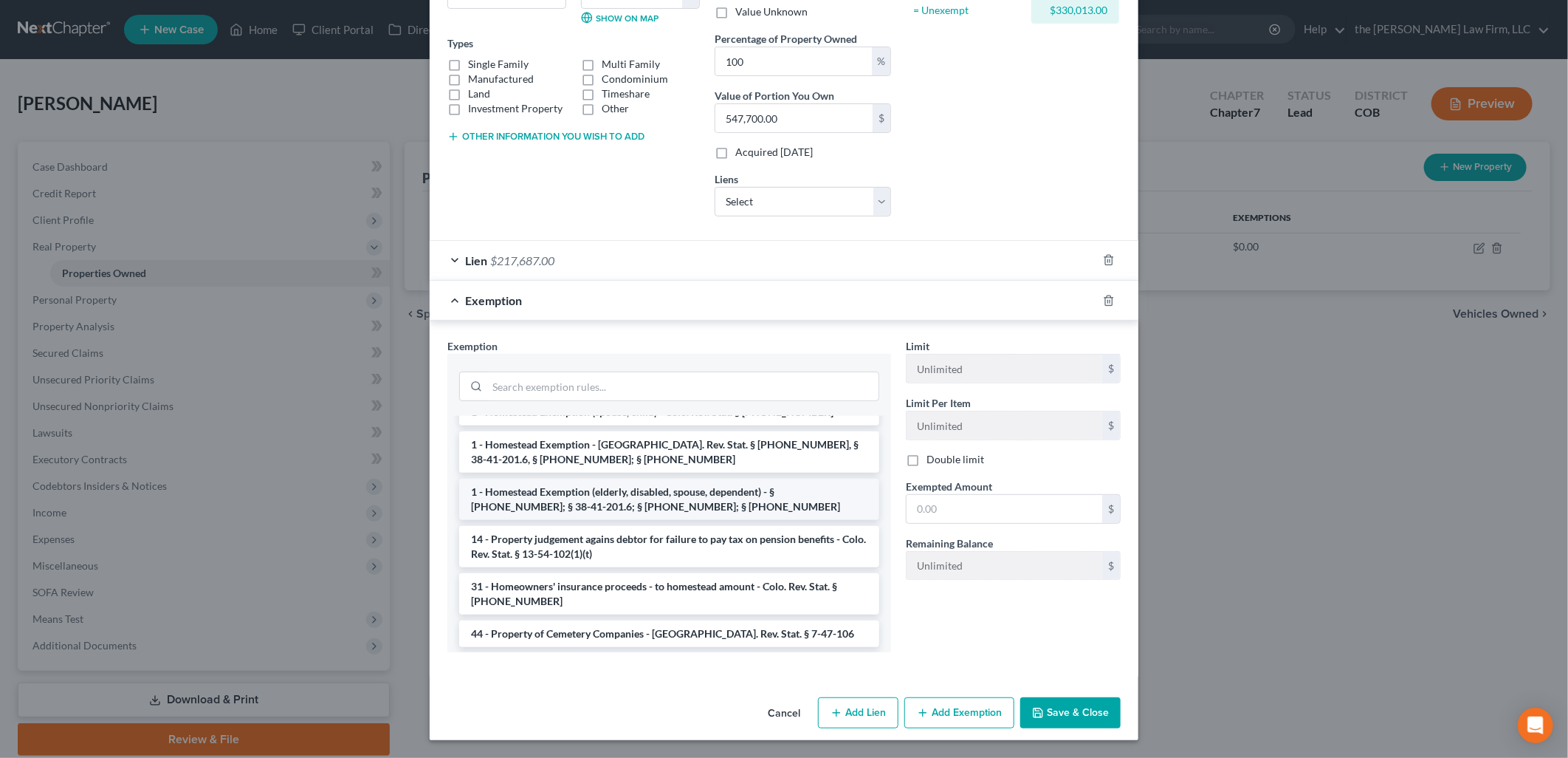
click at [631, 499] on li "1 - Homestead Exemption (elderly, disabled, spouse, dependent) - § [PHONE_NUMBE…" at bounding box center [669, 499] width 420 height 42
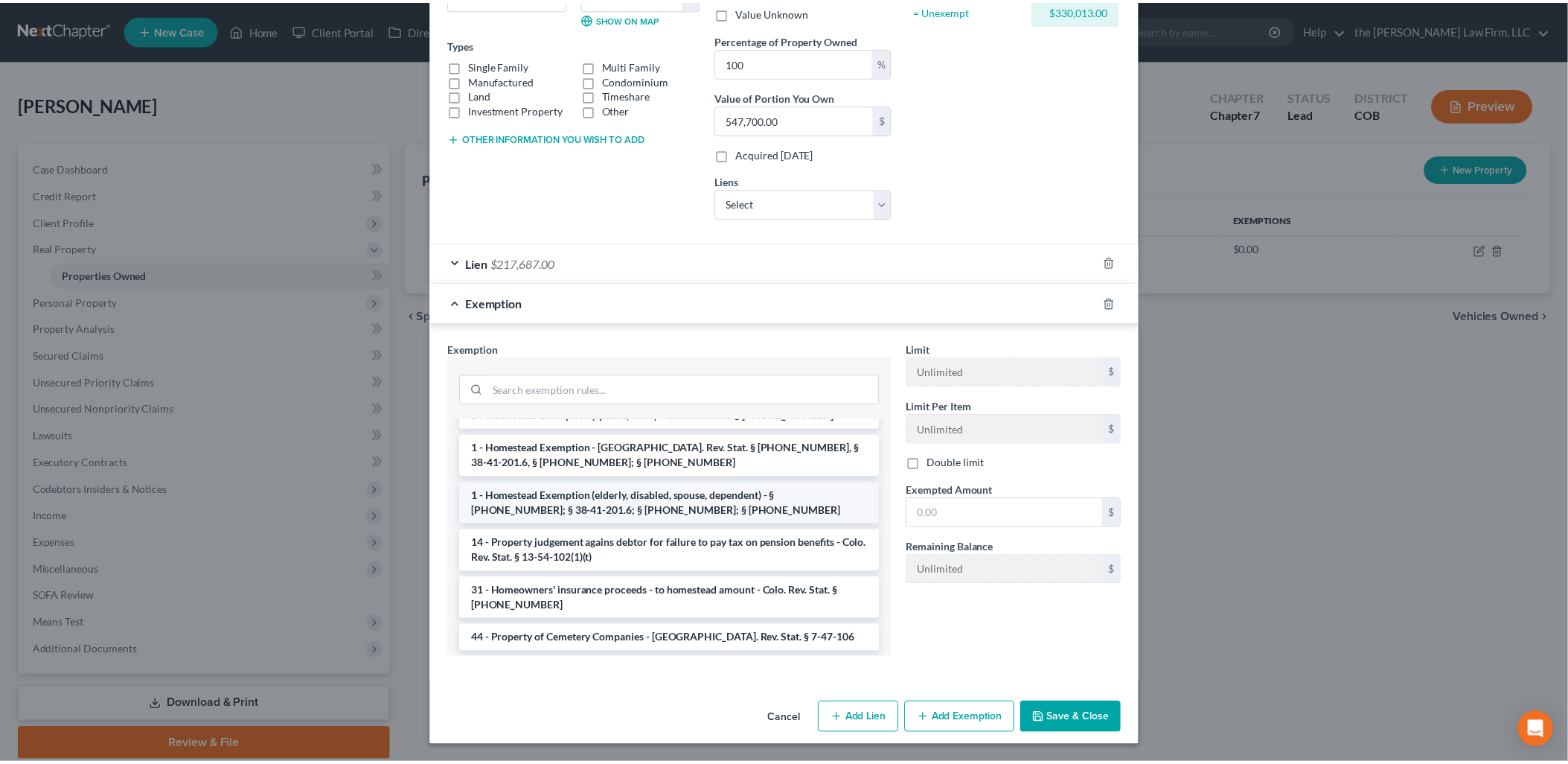
scroll to position [159, 0]
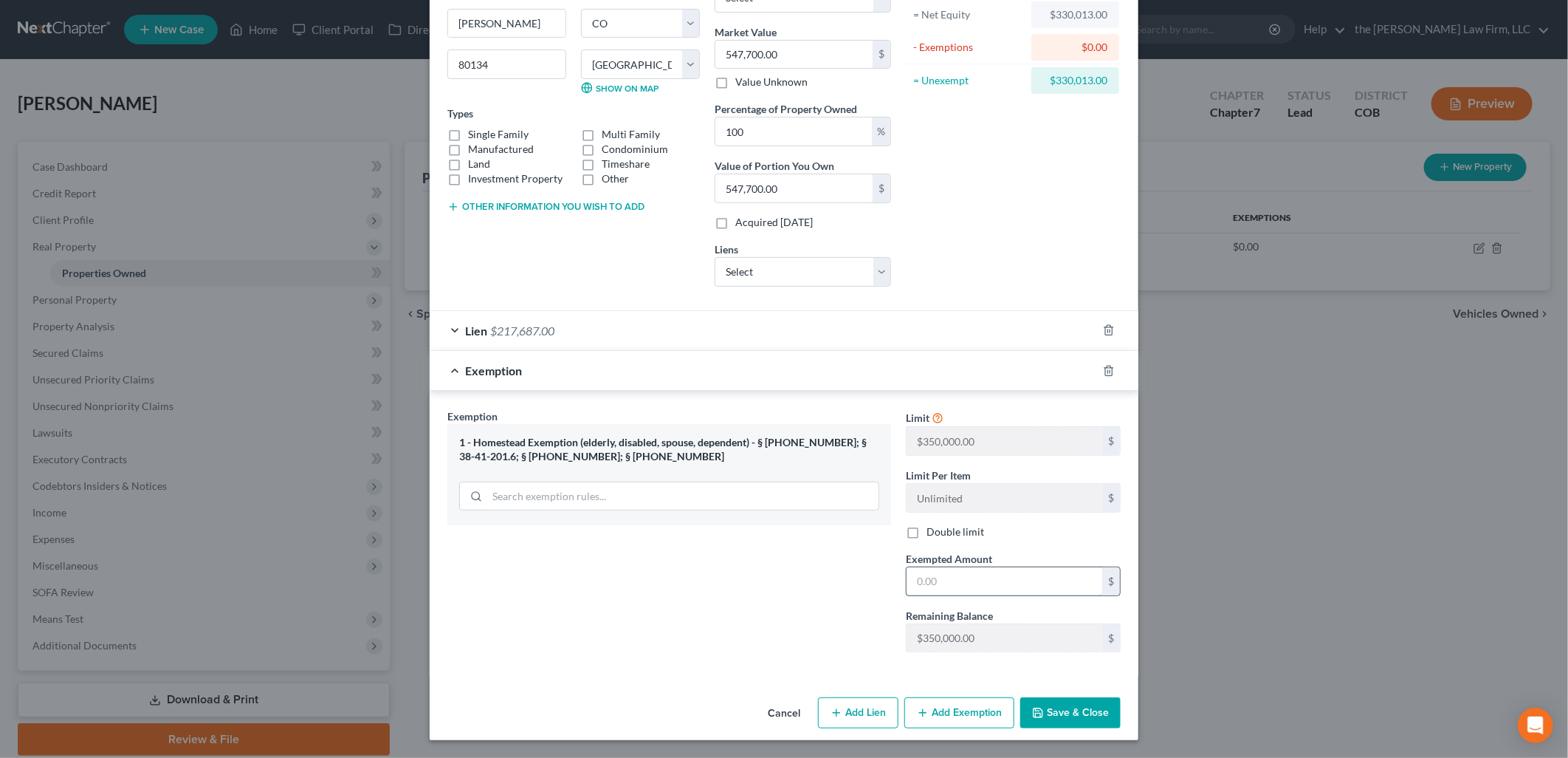
click at [986, 572] on input "text" at bounding box center [1004, 581] width 196 height 28
type input "330,013"
click at [1060, 715] on button "Save & Close" at bounding box center [1070, 713] width 101 height 31
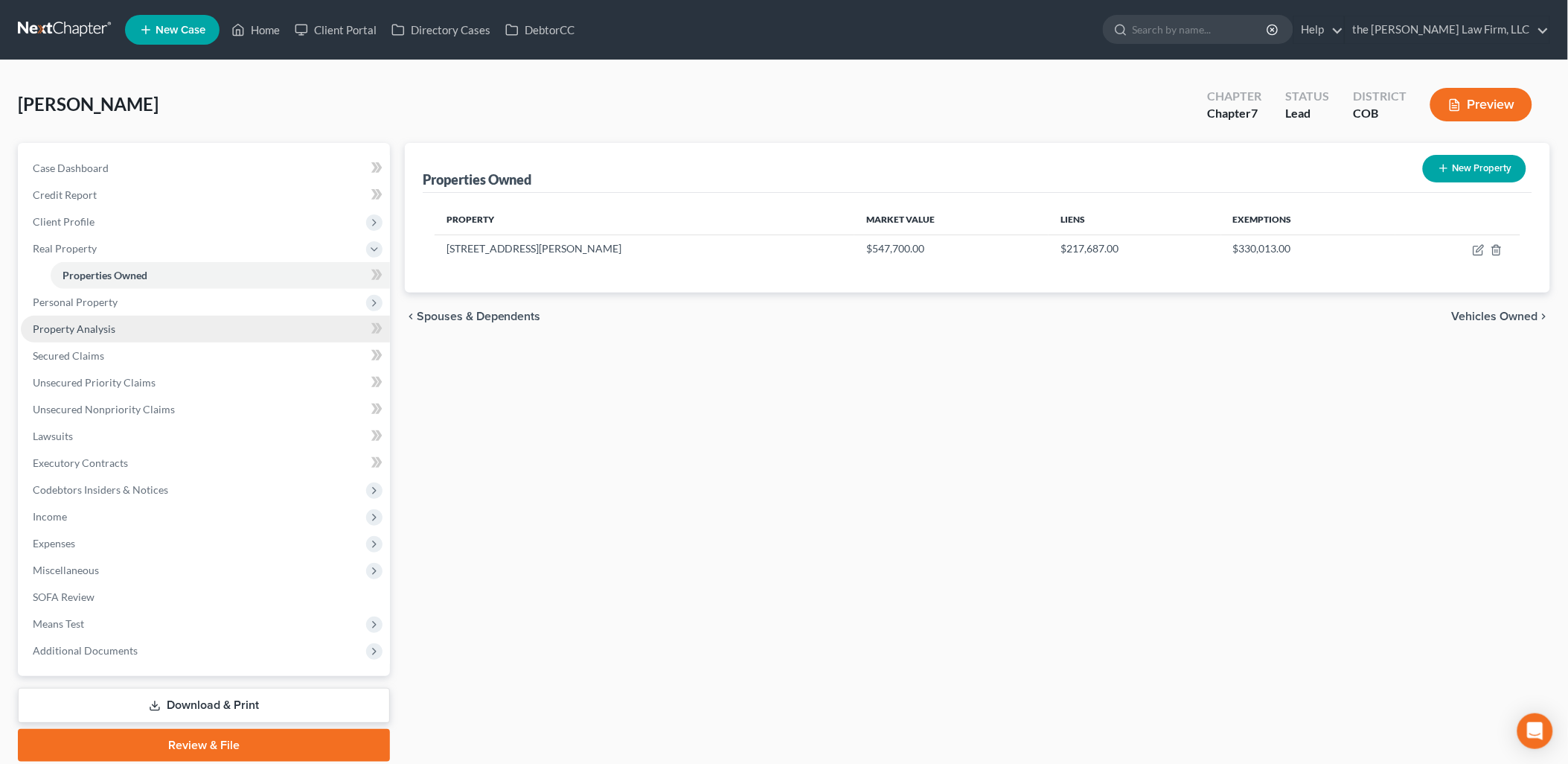
click at [87, 329] on span "Property Analysis" at bounding box center [74, 329] width 83 height 13
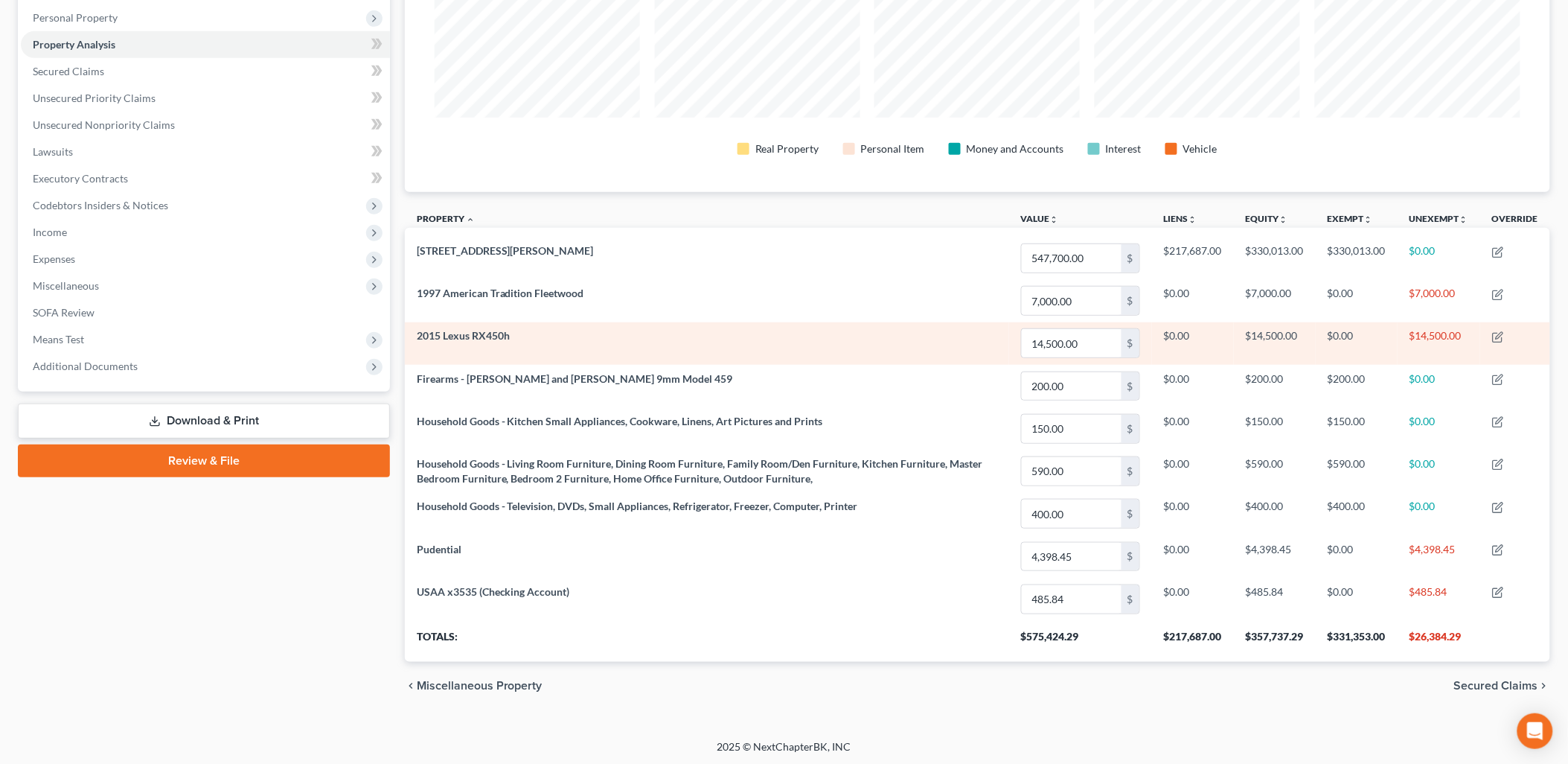
scroll to position [261, 0]
